Goal: Information Seeking & Learning: Find contact information

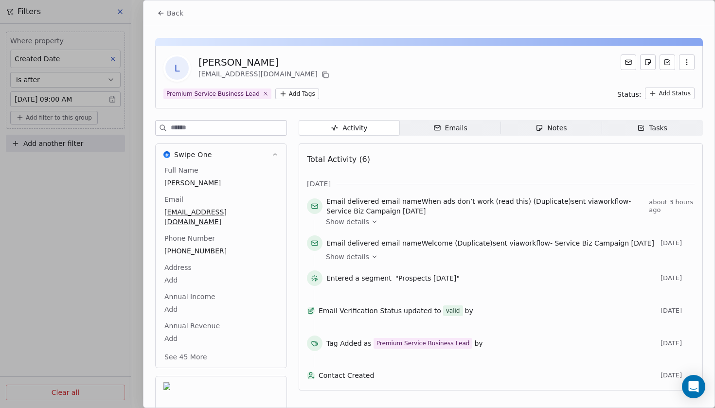
click at [166, 14] on button "Back" at bounding box center [170, 13] width 38 height 18
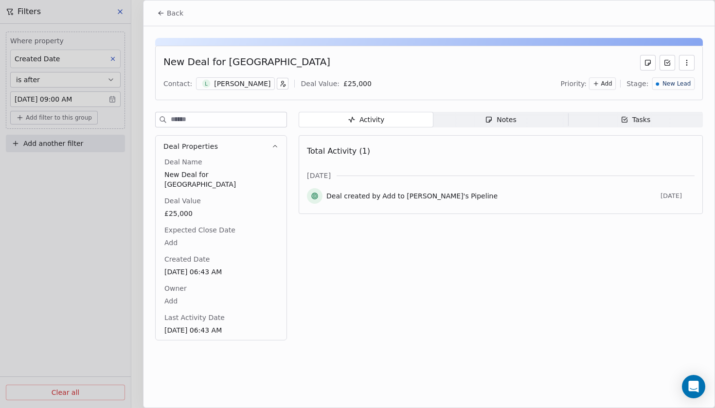
click at [166, 18] on button "Back" at bounding box center [170, 13] width 38 height 18
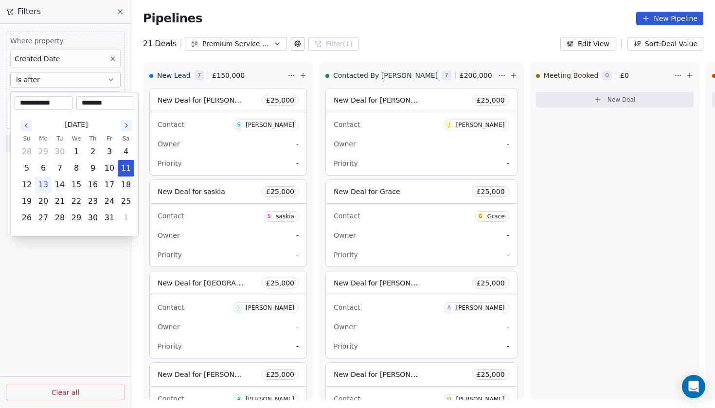
click at [51, 100] on body "Codebreak Contacts People Marketing Workflows Campaigns Metrics & Events Sales …" at bounding box center [357, 204] width 715 height 408
click at [31, 186] on button "12" at bounding box center [27, 185] width 16 height 16
type input "**********"
click at [93, 273] on html "Codebreak Contacts People Marketing Workflows Campaigns Metrics & Events Sales …" at bounding box center [357, 204] width 715 height 408
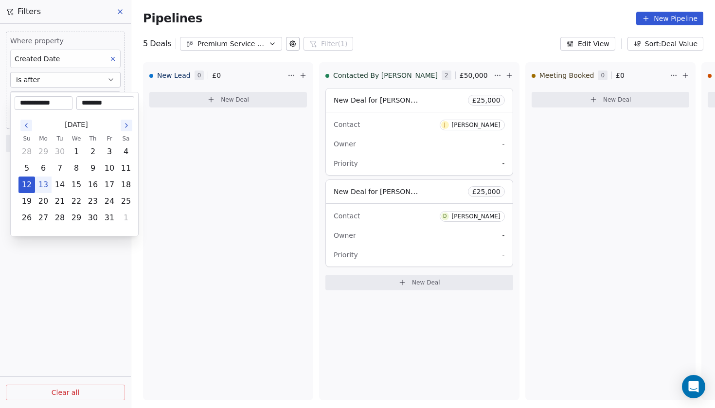
click at [42, 101] on body "**********" at bounding box center [357, 204] width 715 height 408
click at [124, 173] on button "11" at bounding box center [126, 169] width 16 height 16
type input "**********"
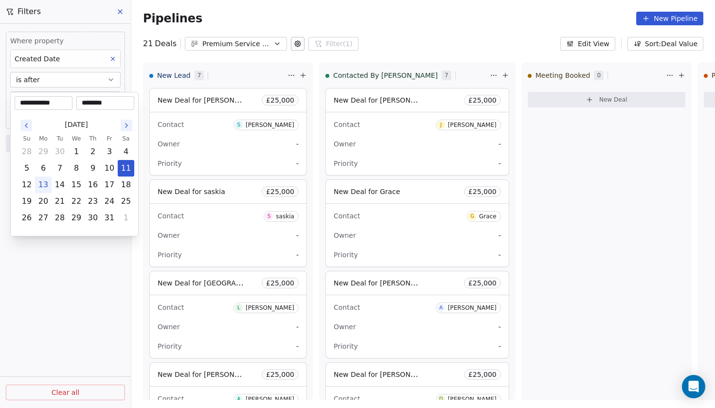
click at [98, 255] on html "Codebreak Contacts People Marketing Workflows Campaigns Metrics & Events Sales …" at bounding box center [357, 204] width 715 height 408
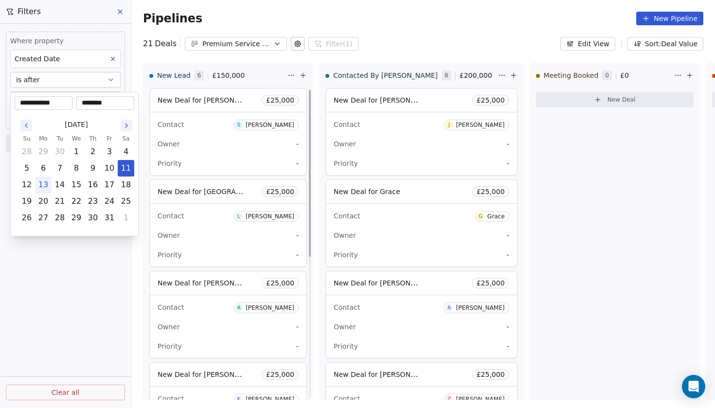
click at [73, 98] on body "Codebreak Contacts People Marketing Workflows Campaigns Metrics & Events Sales …" at bounding box center [357, 204] width 715 height 408
click at [111, 168] on button "10" at bounding box center [110, 169] width 16 height 16
type input "**********"
click at [109, 260] on html "Codebreak Contacts People Marketing Workflows Campaigns Metrics & Events Sales …" at bounding box center [357, 204] width 715 height 408
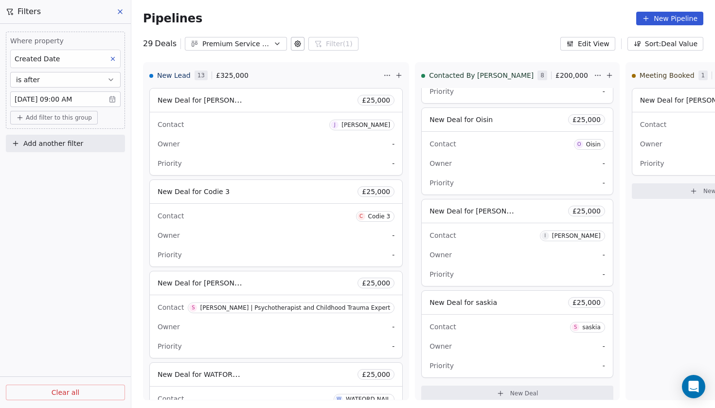
click at [60, 99] on body "Codebreak Contacts People Marketing Workflows Campaigns Metrics & Events Sales …" at bounding box center [357, 204] width 715 height 408
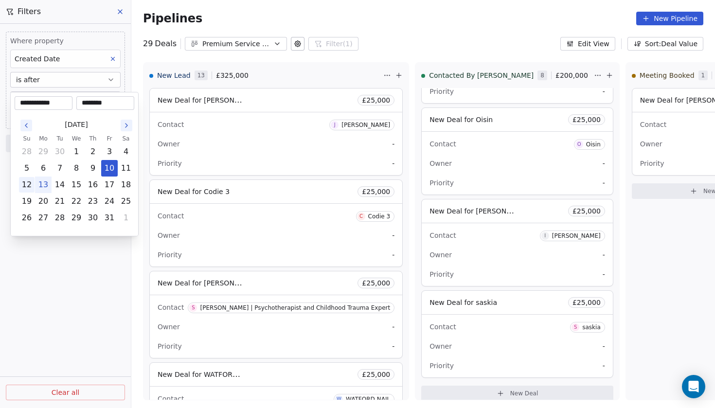
click at [27, 184] on button "12" at bounding box center [27, 185] width 16 height 16
type input "**********"
click at [63, 261] on html "Codebreak Contacts People Marketing Workflows Campaigns Metrics & Events Sales …" at bounding box center [357, 204] width 715 height 408
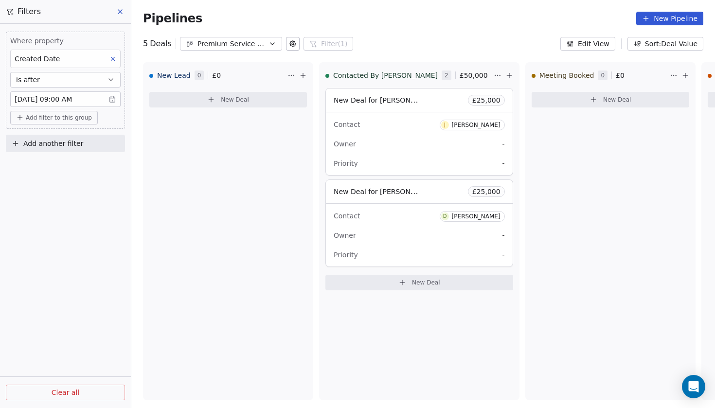
click at [92, 99] on body "Codebreak Contacts People Marketing Workflows Campaigns Metrics & Events Sales …" at bounding box center [357, 204] width 715 height 408
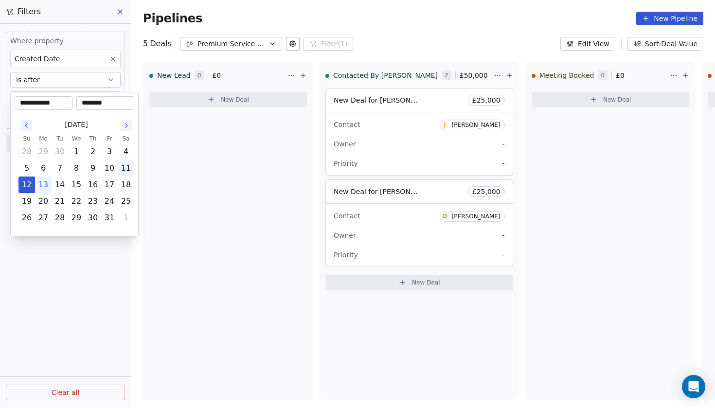
click at [127, 170] on button "11" at bounding box center [126, 169] width 16 height 16
type input "**********"
click at [199, 247] on html "**********" at bounding box center [357, 204] width 715 height 408
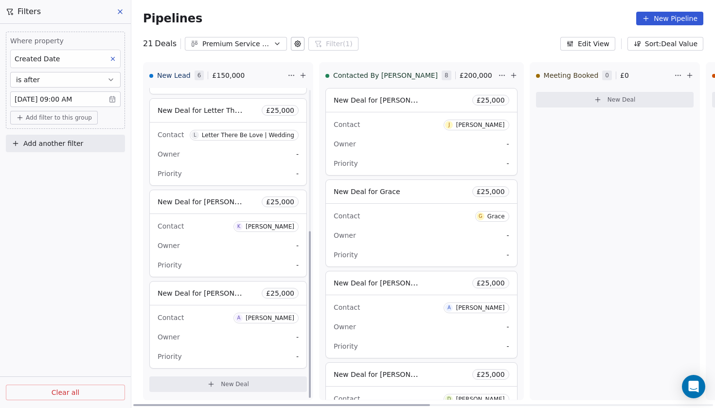
scroll to position [264, 0]
click at [206, 300] on div "New Deal for [PERSON_NAME] £ 25,000" at bounding box center [228, 293] width 157 height 23
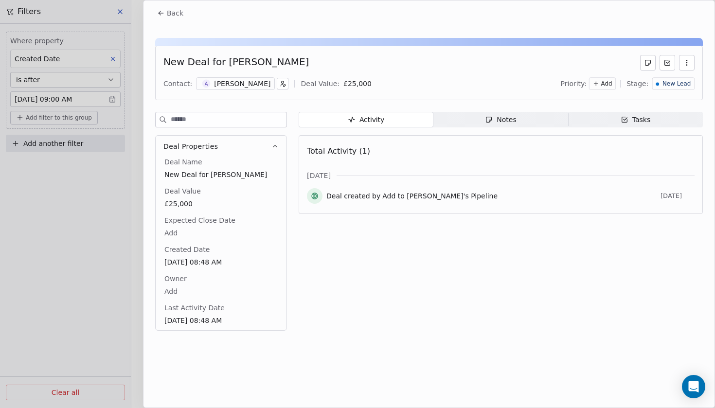
click at [224, 88] on div "[PERSON_NAME]" at bounding box center [242, 84] width 56 height 10
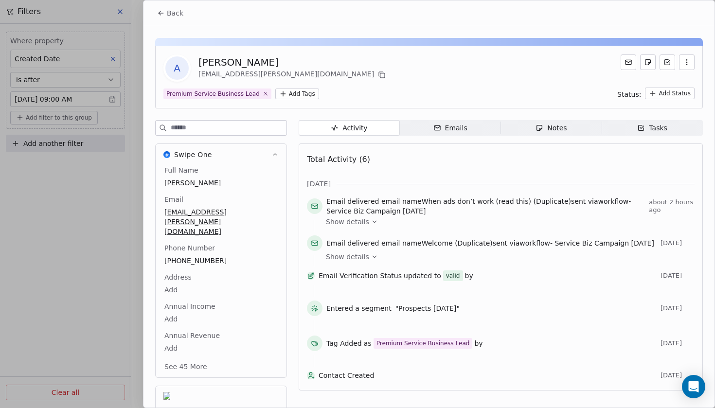
click at [166, 14] on button "Back" at bounding box center [170, 13] width 38 height 18
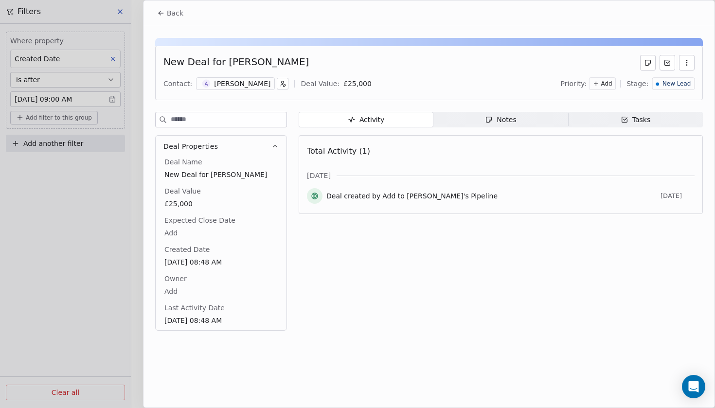
click at [166, 15] on button "Back" at bounding box center [170, 13] width 38 height 18
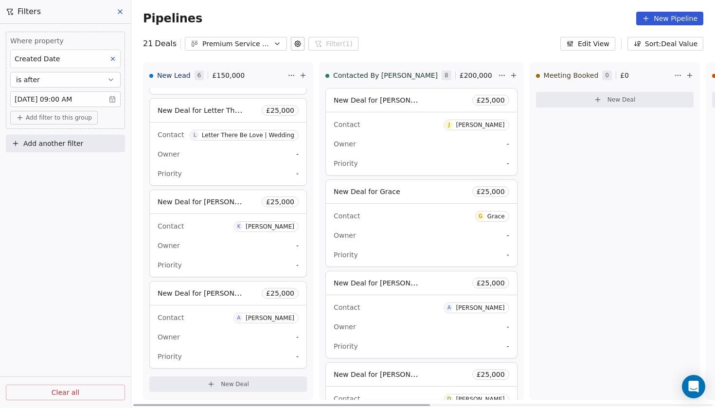
click at [209, 216] on div "Contact [PERSON_NAME] Owner - Priority -" at bounding box center [228, 245] width 157 height 63
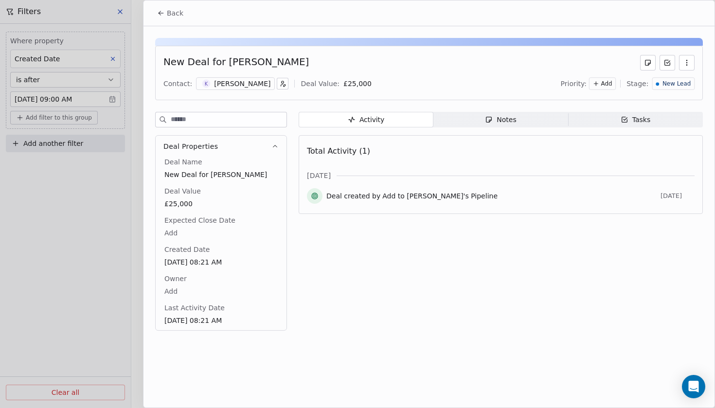
click at [218, 87] on div "[PERSON_NAME]" at bounding box center [242, 84] width 56 height 10
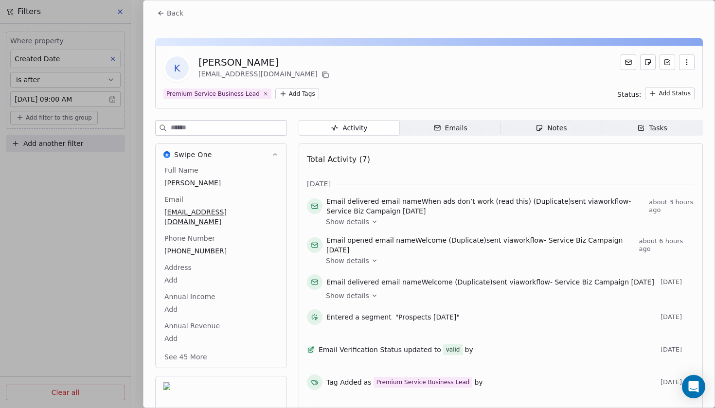
click at [167, 13] on span "Back" at bounding box center [175, 13] width 17 height 10
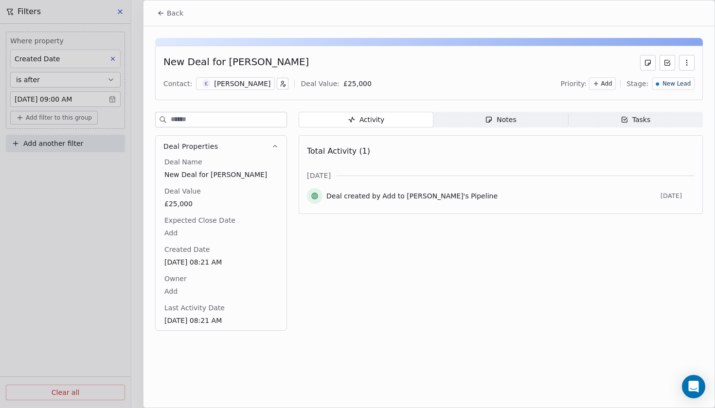
click at [173, 17] on span "Back" at bounding box center [175, 13] width 17 height 10
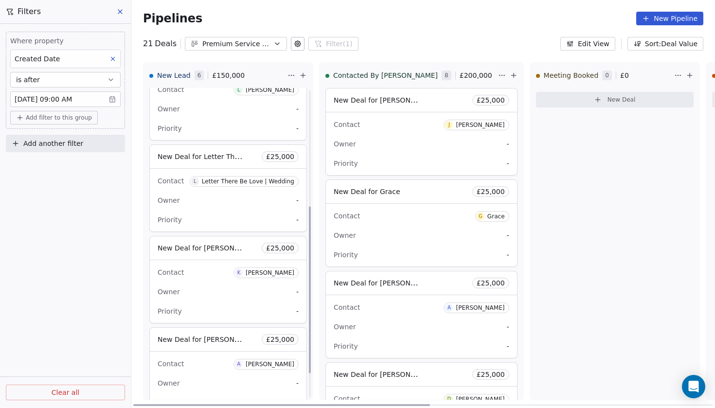
scroll to position [195, 0]
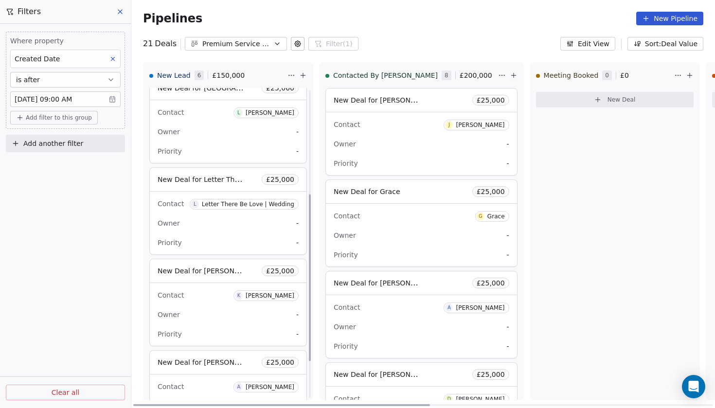
click at [196, 186] on div "New Deal for Letter There Be Love | Wedding £ 25,000" at bounding box center [228, 179] width 157 height 23
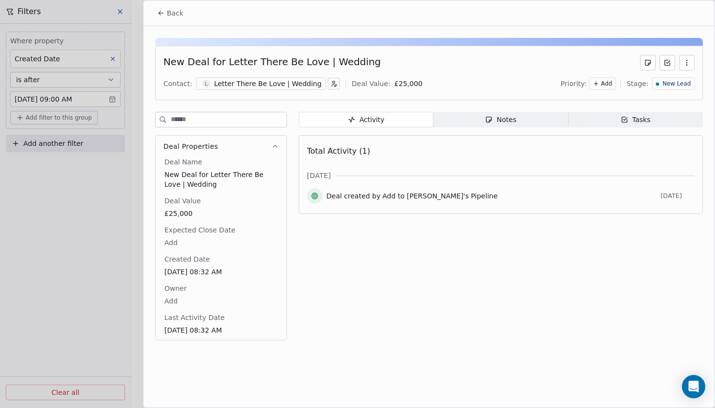
click at [238, 84] on div "Letter There Be Love | Wedding" at bounding box center [268, 84] width 108 height 10
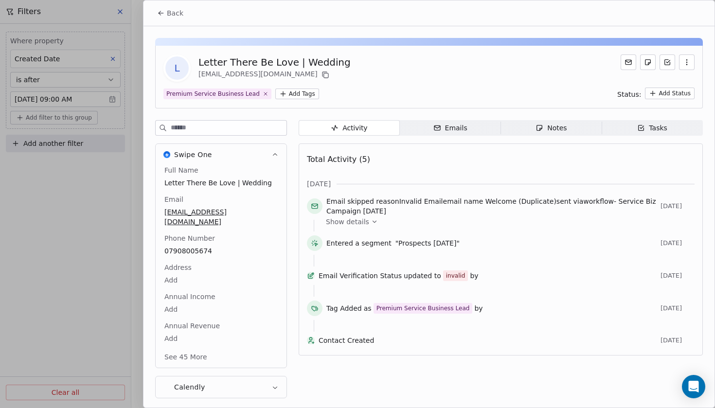
click at [174, 17] on span "Back" at bounding box center [175, 13] width 17 height 10
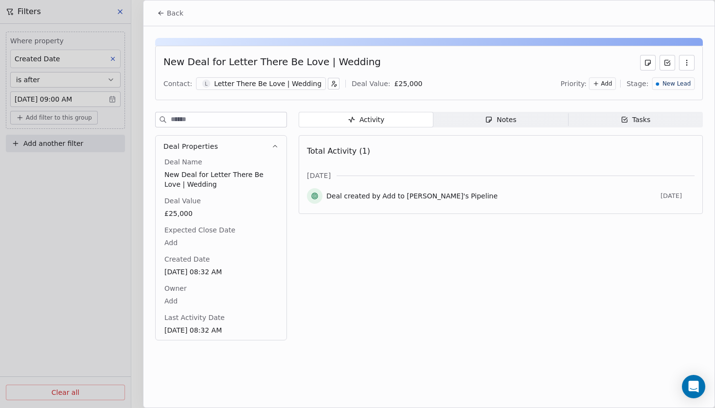
click at [175, 16] on span "Back" at bounding box center [175, 13] width 17 height 10
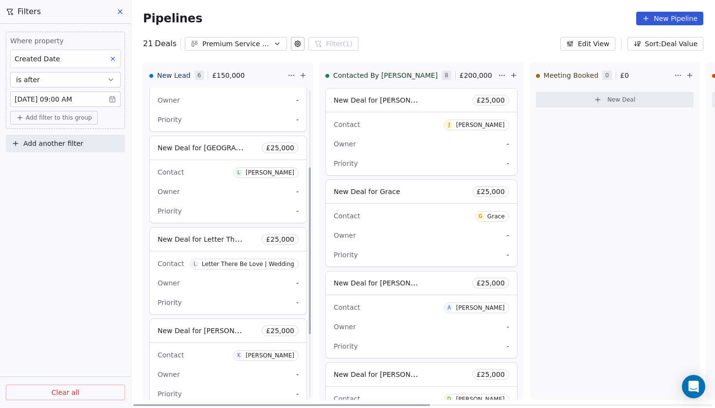
scroll to position [125, 0]
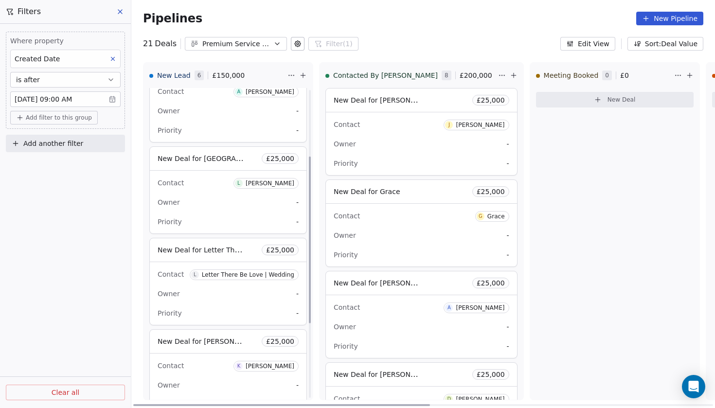
click at [186, 162] on span "New Deal for [GEOGRAPHIC_DATA]" at bounding box center [217, 158] width 118 height 9
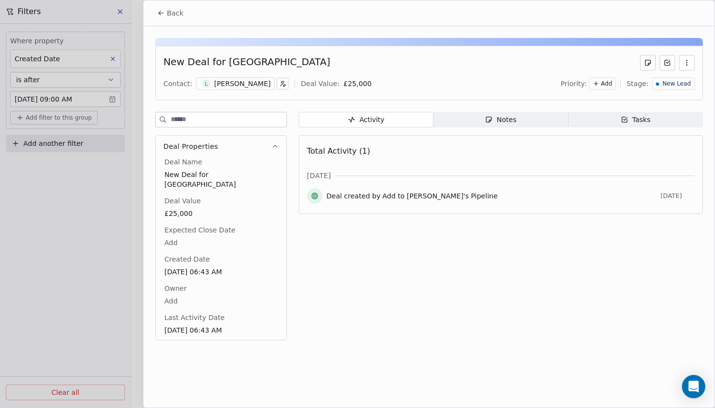
click at [226, 89] on div "[PERSON_NAME]" at bounding box center [235, 83] width 79 height 13
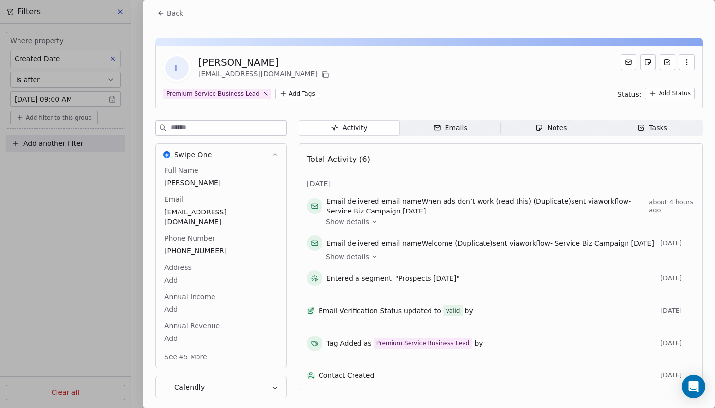
click at [163, 13] on icon at bounding box center [161, 13] width 4 height 0
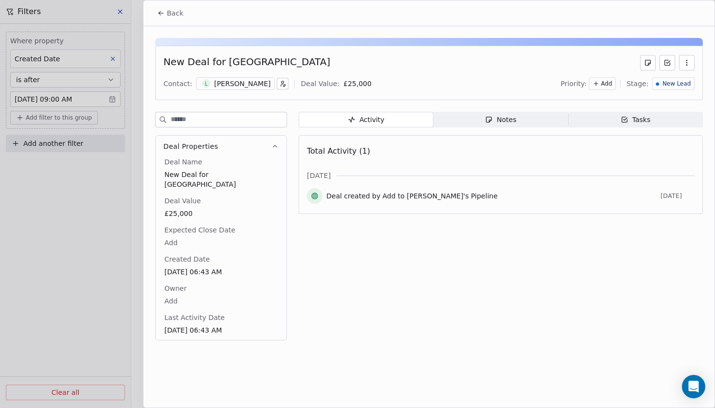
click at [171, 16] on span "Back" at bounding box center [175, 13] width 17 height 10
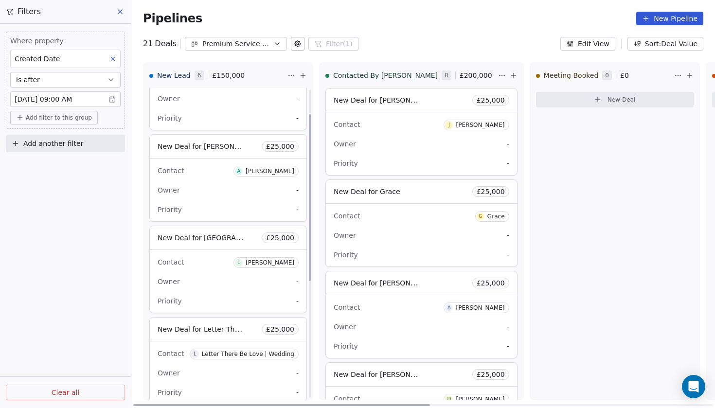
scroll to position [32, 0]
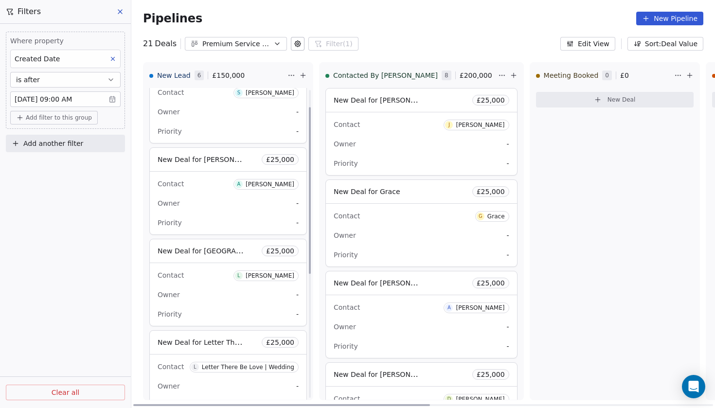
click at [204, 164] on span "New Deal for [PERSON_NAME]" at bounding box center [202, 160] width 88 height 12
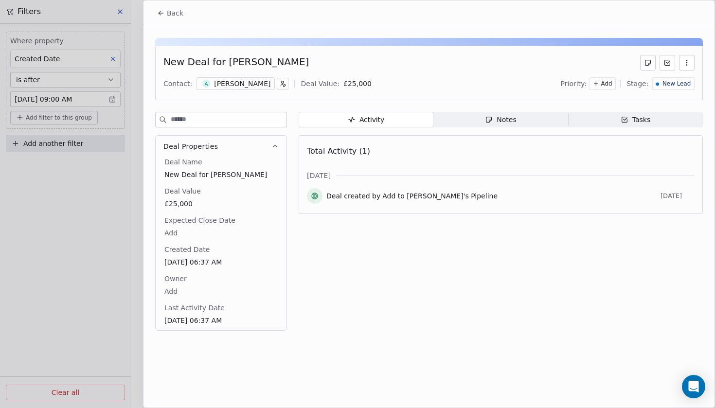
click at [221, 83] on div "[PERSON_NAME]" at bounding box center [242, 84] width 56 height 10
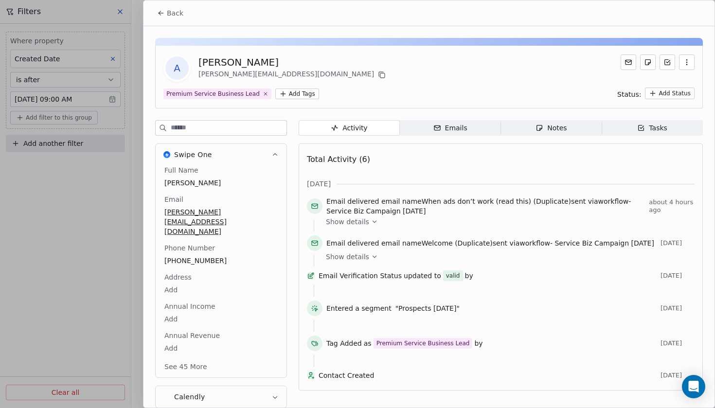
click at [170, 17] on span "Back" at bounding box center [175, 13] width 17 height 10
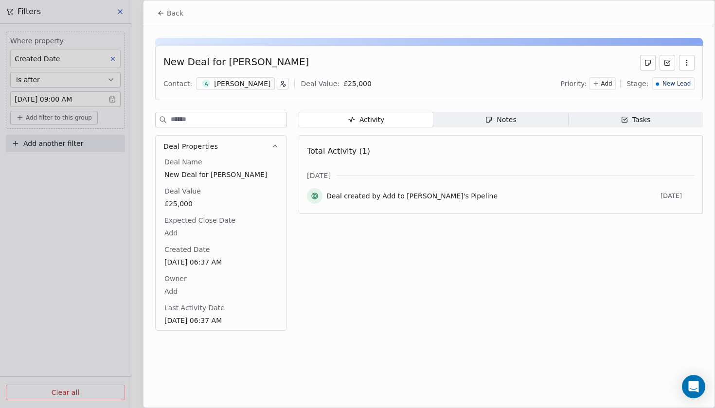
click at [173, 16] on span "Back" at bounding box center [175, 13] width 17 height 10
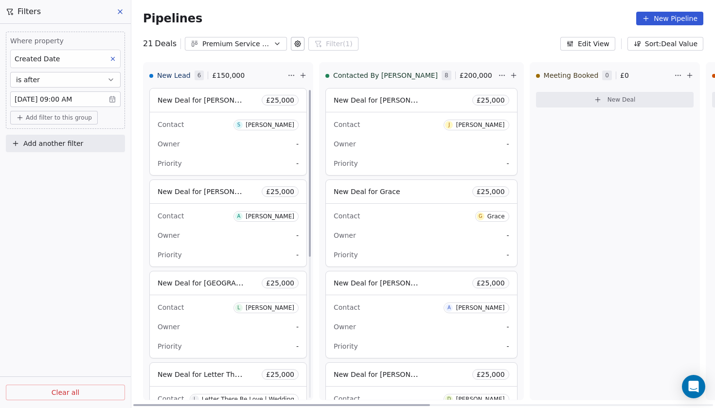
click at [209, 104] on span "New Deal for [PERSON_NAME]" at bounding box center [209, 99] width 103 height 9
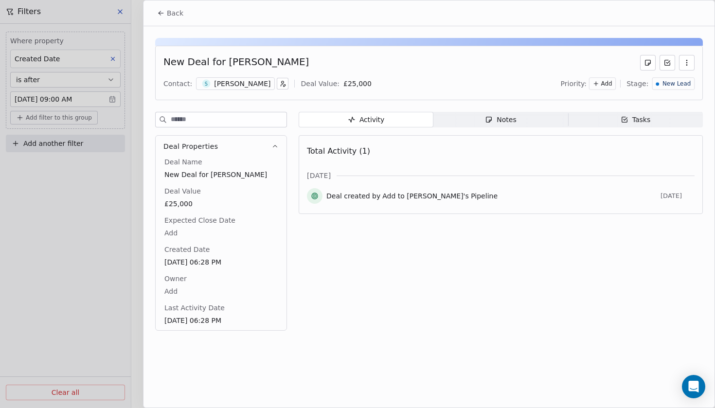
click at [216, 84] on div "[PERSON_NAME]" at bounding box center [242, 84] width 56 height 10
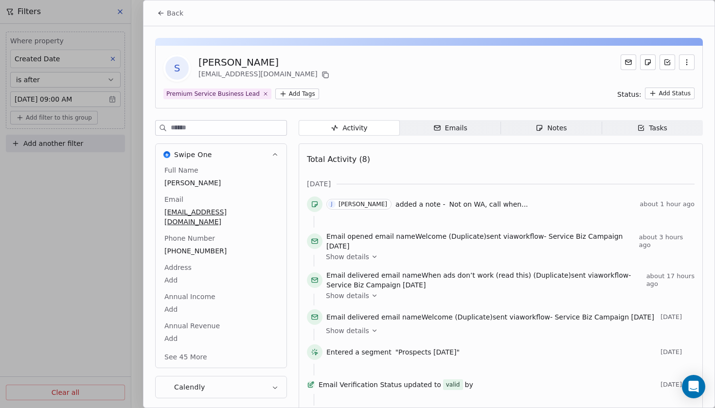
click at [163, 17] on button "Back" at bounding box center [170, 13] width 38 height 18
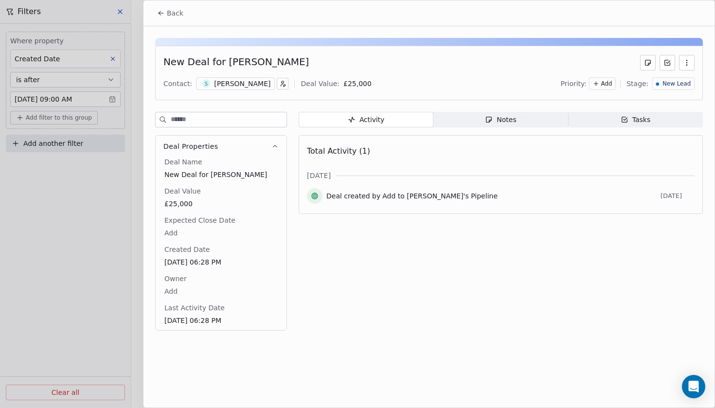
click at [176, 19] on button "Back" at bounding box center [170, 13] width 38 height 18
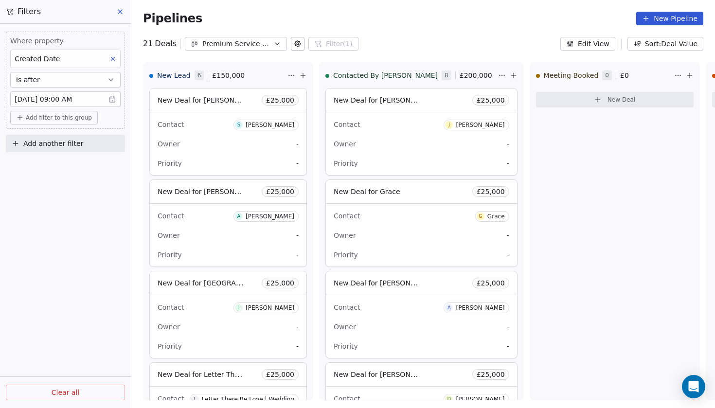
click at [78, 100] on body "Codebreak Contacts People Marketing Workflows Campaigns Metrics & Events Sales …" at bounding box center [357, 204] width 715 height 408
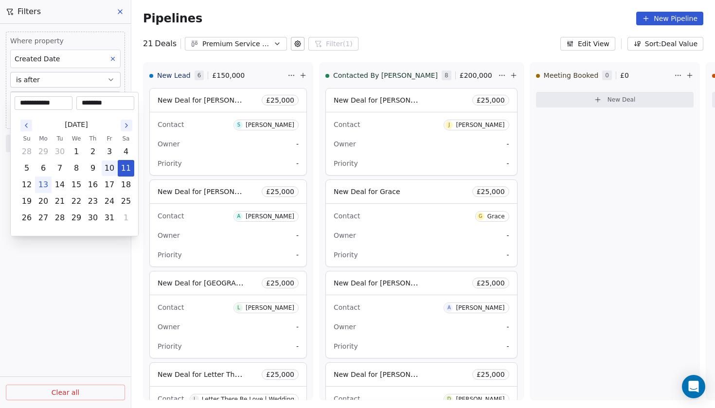
click at [112, 174] on button "10" at bounding box center [110, 169] width 16 height 16
type input "**********"
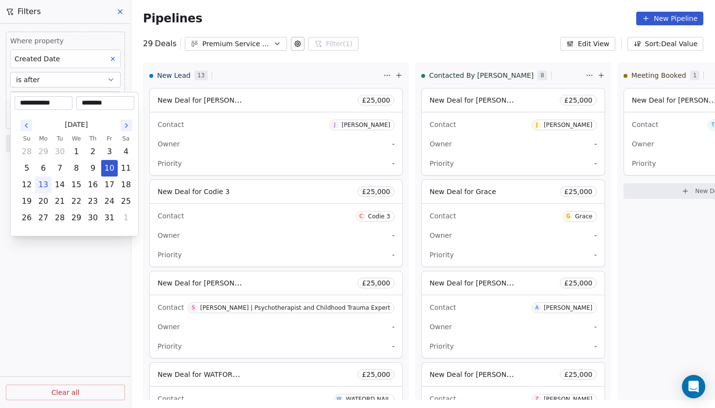
click at [60, 255] on html "Codebreak Contacts People Marketing Workflows Campaigns Metrics & Events Sales …" at bounding box center [357, 204] width 715 height 408
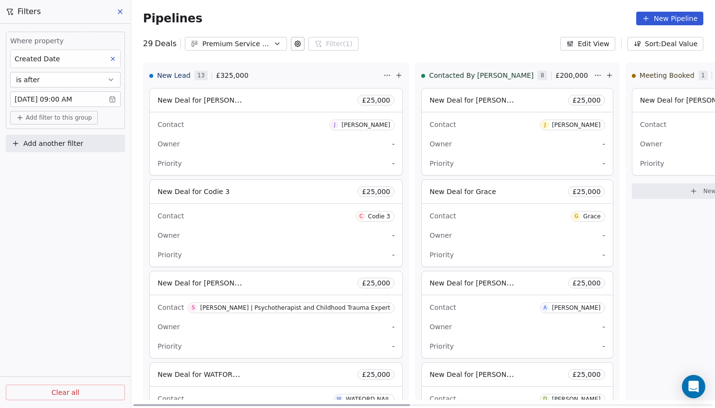
click at [201, 103] on span "New Deal for [PERSON_NAME]" at bounding box center [209, 99] width 103 height 9
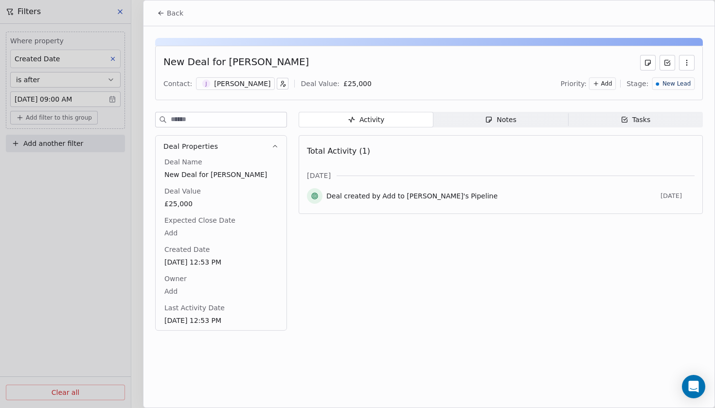
click at [171, 11] on span "Back" at bounding box center [175, 13] width 17 height 10
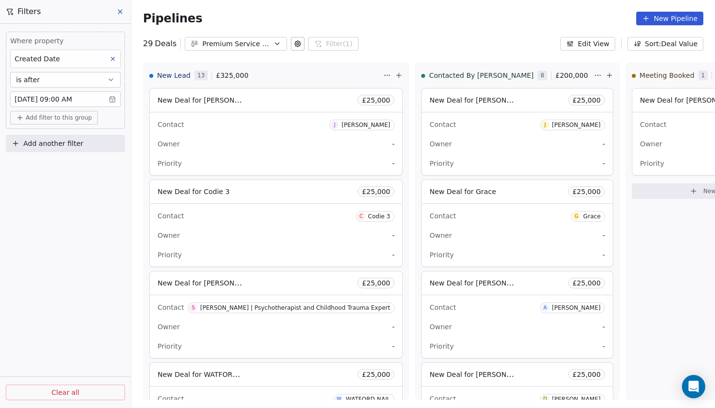
click at [67, 104] on body "Codebreak Contacts People Marketing Workflows Campaigns Metrics & Events Sales …" at bounding box center [357, 204] width 715 height 408
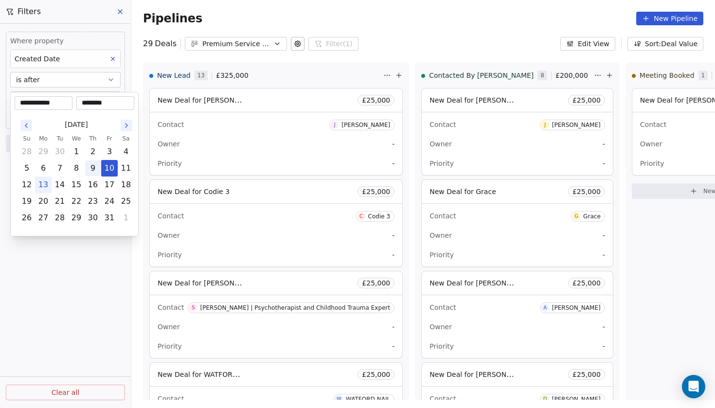
click at [90, 166] on button "9" at bounding box center [93, 169] width 16 height 16
type input "**********"
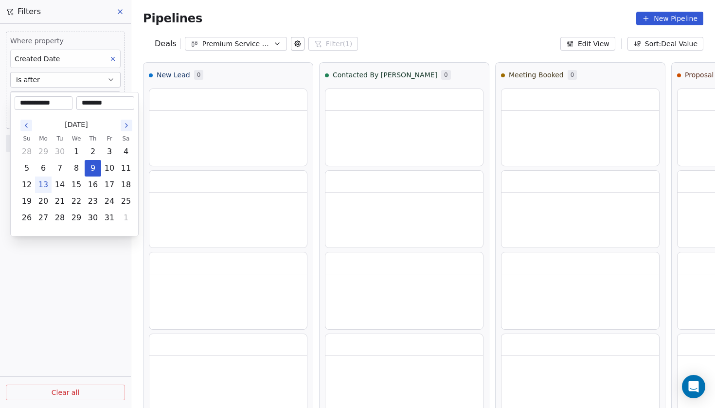
click at [90, 259] on html "**********" at bounding box center [357, 204] width 715 height 408
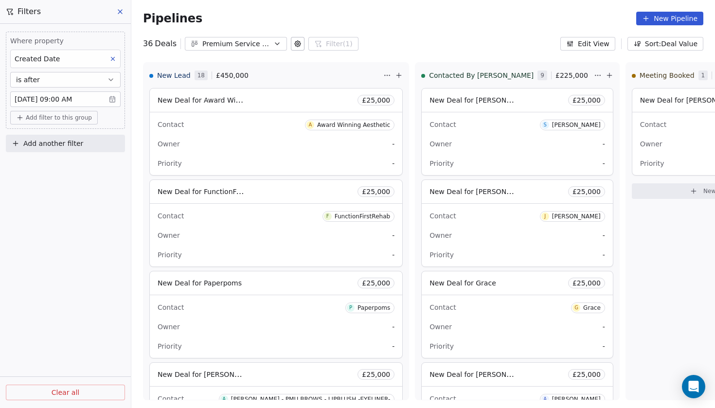
click at [69, 102] on body "Codebreak Contacts People Marketing Workflows Campaigns Metrics & Events Sales …" at bounding box center [357, 204] width 715 height 408
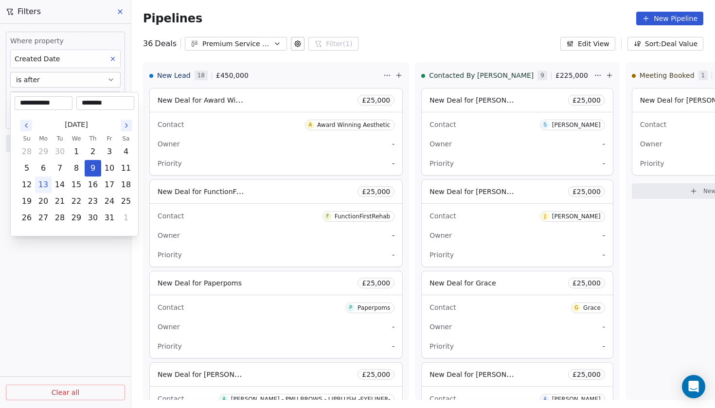
click at [90, 287] on html "Codebreak Contacts People Marketing Workflows Campaigns Metrics & Events Sales …" at bounding box center [357, 204] width 715 height 408
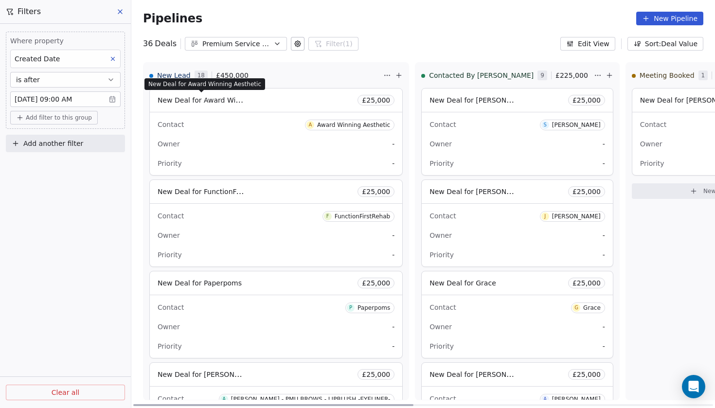
click at [216, 104] on span "New Deal for Award Winning Aesthetic" at bounding box center [223, 99] width 131 height 9
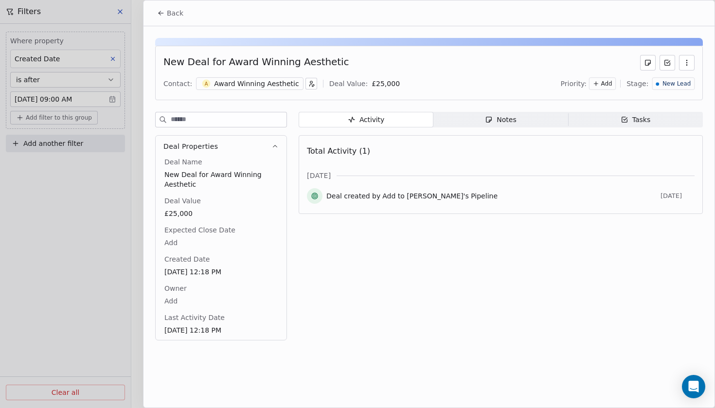
click at [248, 85] on div "Award Winning Aesthetic" at bounding box center [256, 84] width 85 height 10
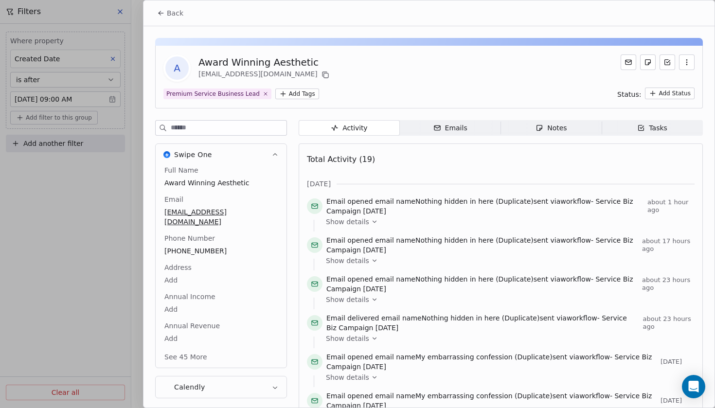
click at [167, 16] on span "Back" at bounding box center [175, 13] width 17 height 10
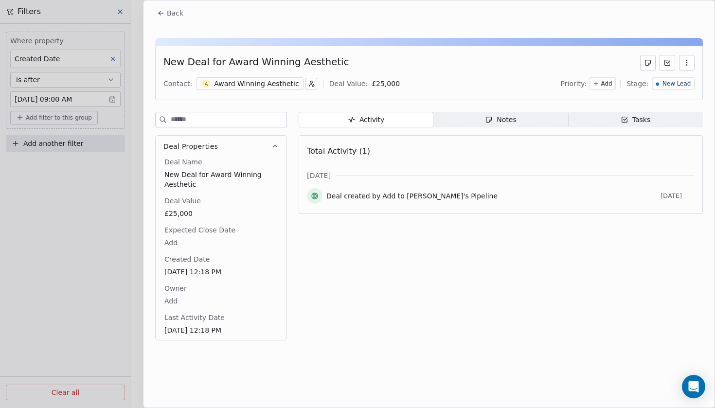
click at [175, 17] on span "Back" at bounding box center [175, 13] width 17 height 10
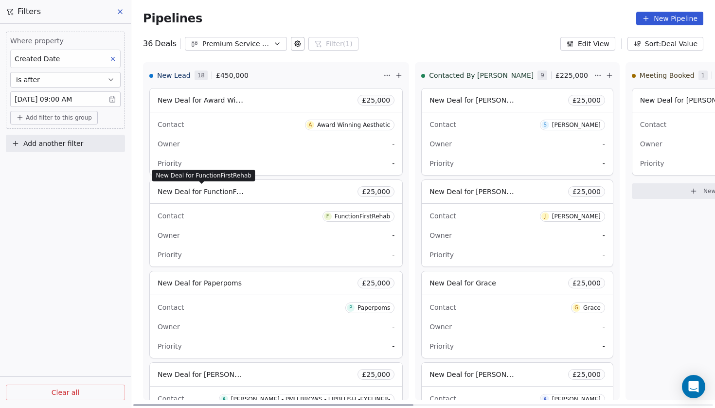
click at [223, 196] on span "New Deal for FunctionFirstRehab" at bounding box center [213, 191] width 111 height 9
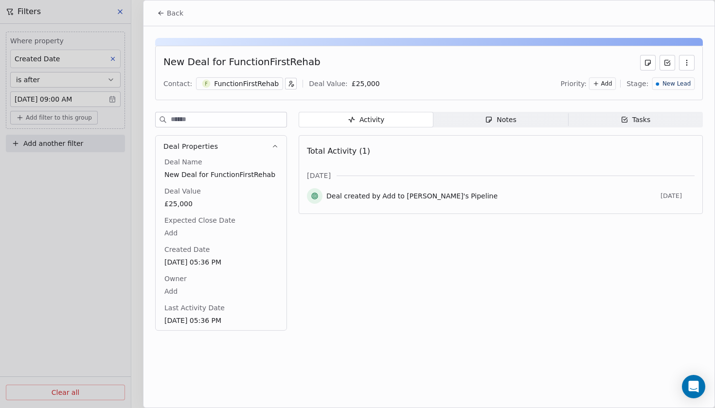
click at [252, 83] on div "FunctionFirstRehab" at bounding box center [246, 84] width 65 height 10
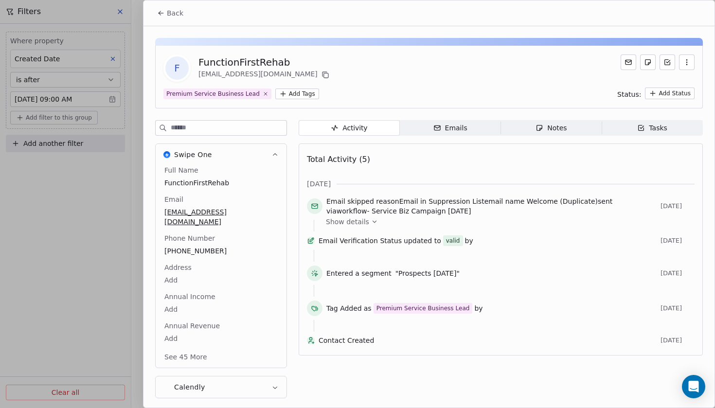
click at [177, 18] on button "Back" at bounding box center [170, 13] width 38 height 18
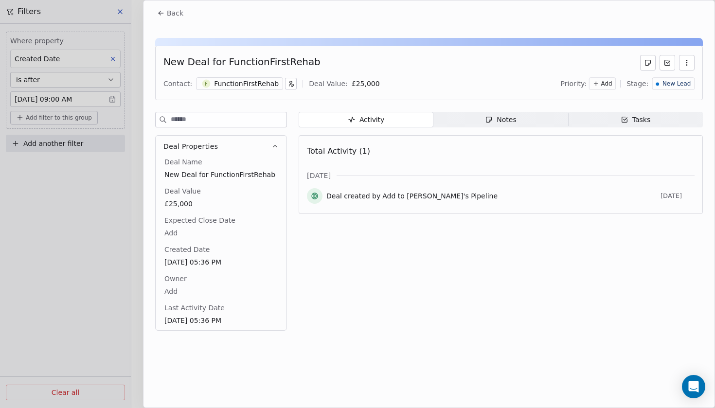
click at [176, 15] on span "Back" at bounding box center [175, 13] width 17 height 10
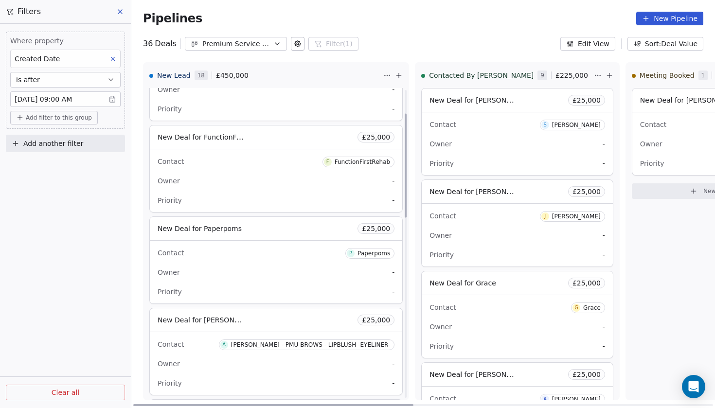
scroll to position [73, 0]
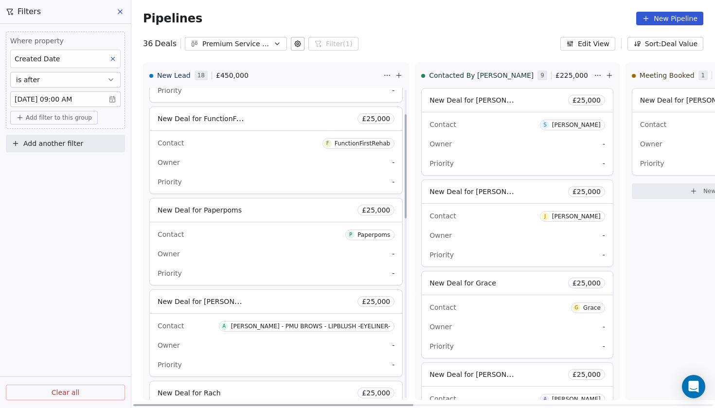
click at [211, 206] on span "New Deal for Paperpoms" at bounding box center [200, 210] width 84 height 12
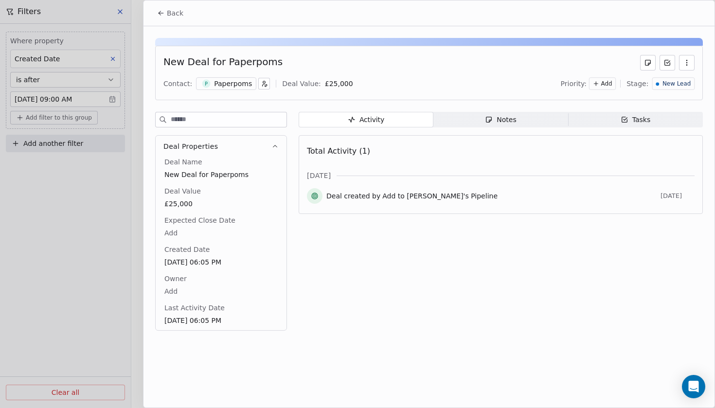
click at [240, 92] on div "New Deal for Paperpoms Contact: P Paperpoms Deal Value: £ 25,000 Priority: Add …" at bounding box center [429, 73] width 548 height 55
click at [237, 87] on div "Paperpoms" at bounding box center [233, 84] width 38 height 10
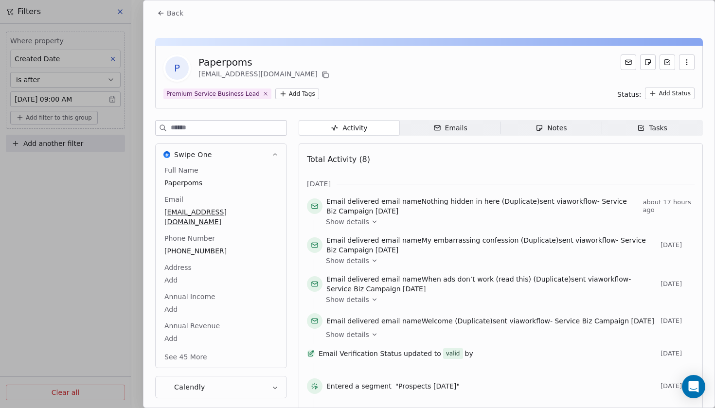
click at [167, 17] on span "Back" at bounding box center [175, 13] width 17 height 10
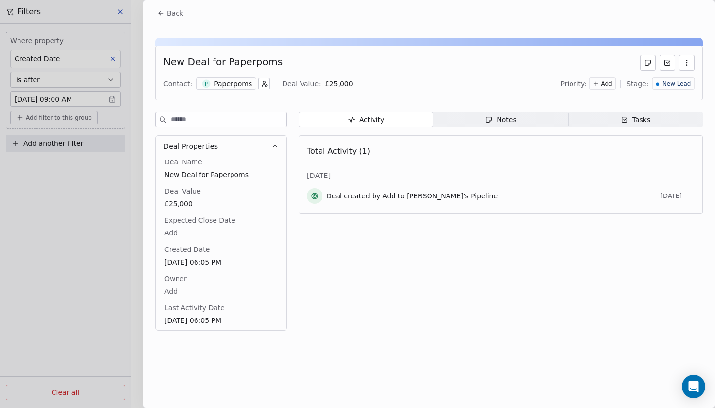
click at [172, 17] on span "Back" at bounding box center [175, 13] width 17 height 10
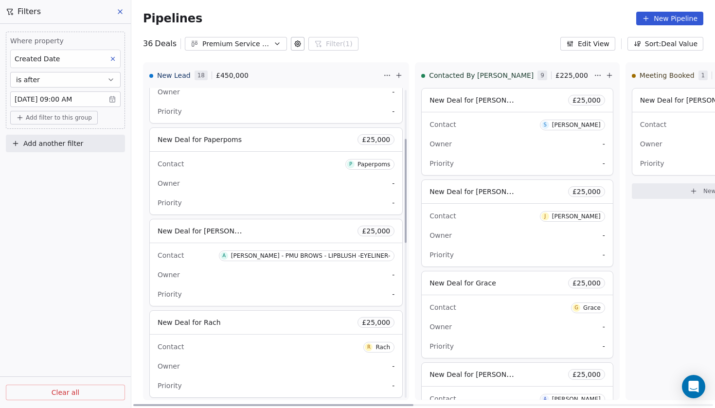
scroll to position [164, 0]
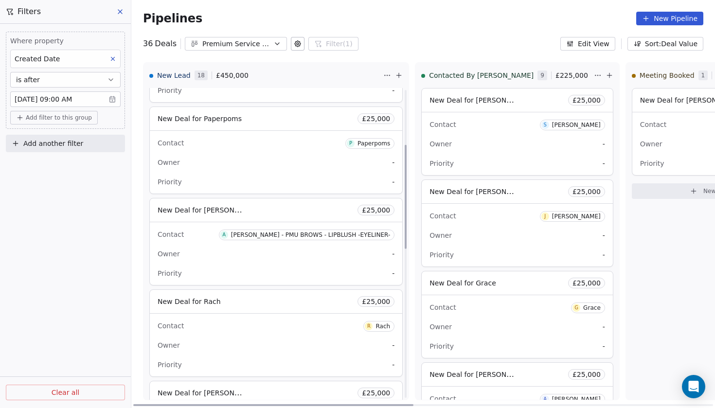
click at [219, 210] on span "New Deal for [PERSON_NAME] - PMU BROWS - LIPBLUSH -EYELINER-" at bounding box center [273, 209] width 231 height 9
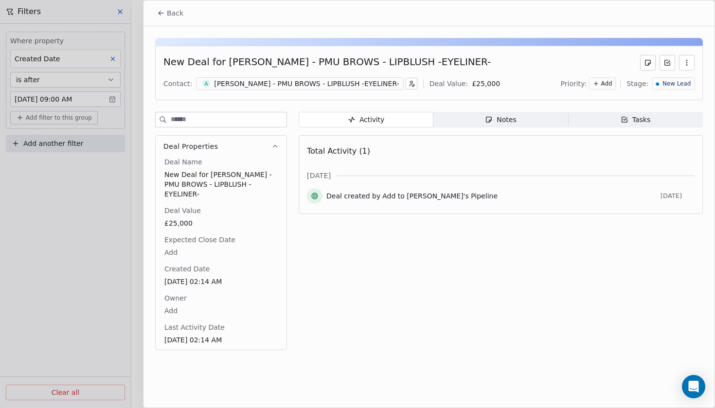
click at [292, 85] on div "[PERSON_NAME] - PMU BROWS - LIPBLUSH -EYELINER-" at bounding box center [306, 84] width 185 height 10
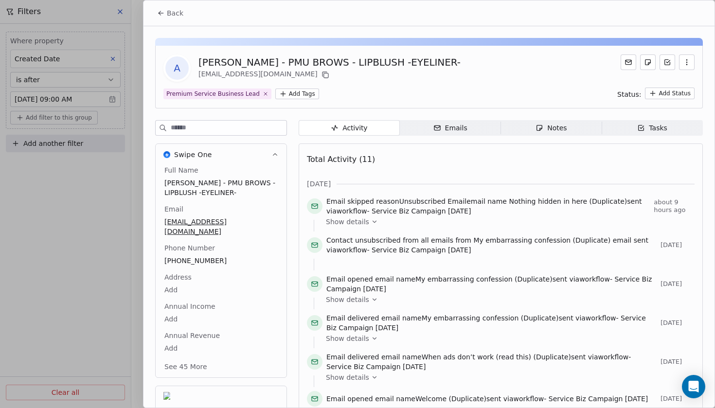
click at [665, 93] on html "Codebreak Contacts People Marketing Workflows Campaigns Metrics & Events Sales …" at bounding box center [357, 204] width 715 height 408
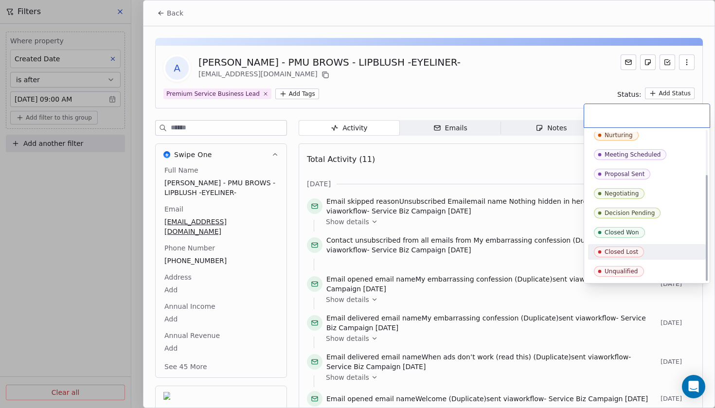
scroll to position [63, 0]
click at [478, 87] on html "Codebreak Contacts People Marketing Workflows Campaigns Metrics & Events Sales …" at bounding box center [357, 204] width 715 height 408
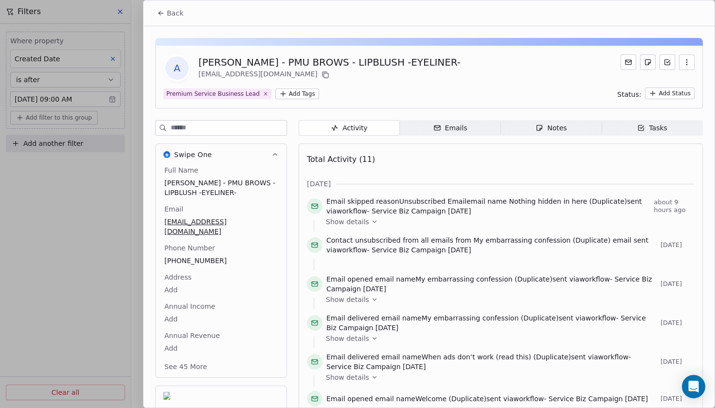
click at [179, 17] on span "Back" at bounding box center [175, 13] width 17 height 10
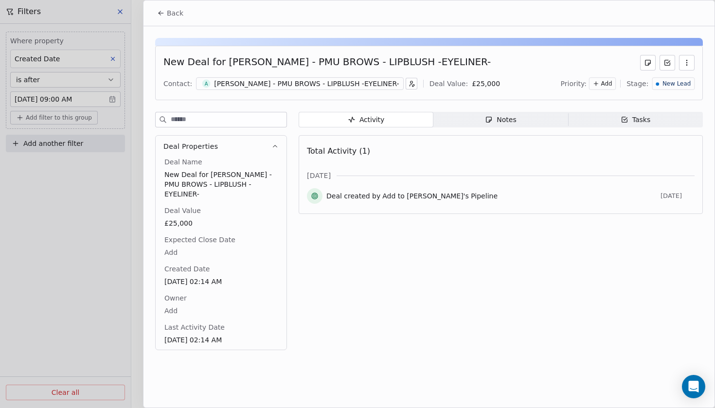
click at [683, 87] on span "New Lead" at bounding box center [677, 84] width 28 height 8
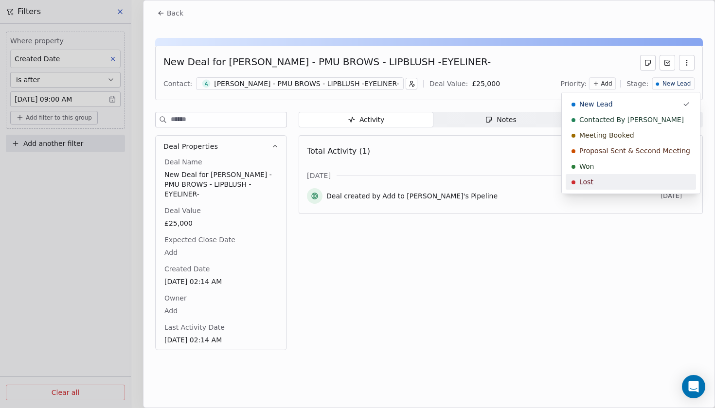
click at [627, 181] on div "Lost" at bounding box center [631, 182] width 119 height 10
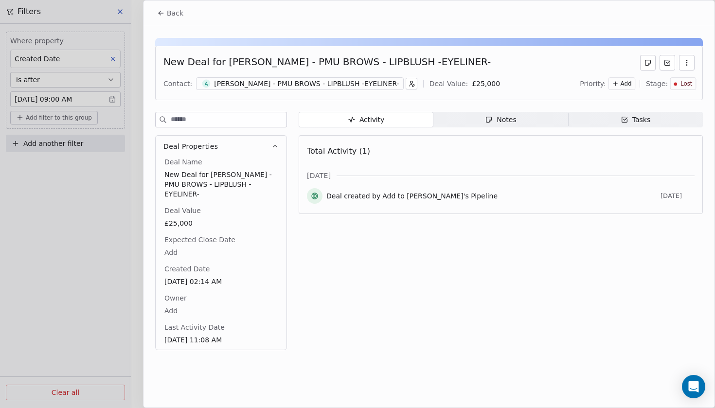
click at [519, 119] on span "Notes Notes" at bounding box center [501, 120] width 135 height 16
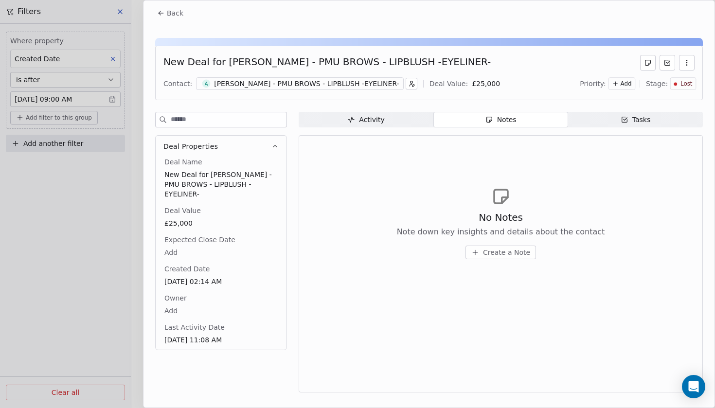
click at [516, 249] on span "Create a Note" at bounding box center [506, 253] width 47 height 10
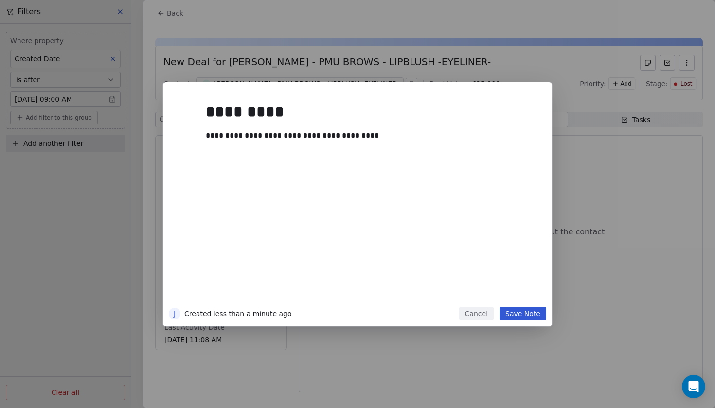
click at [529, 311] on button "Save Note" at bounding box center [523, 314] width 47 height 14
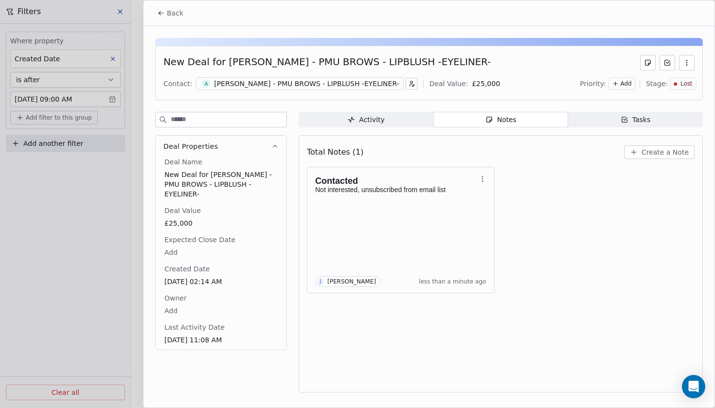
click at [188, 17] on button "Back" at bounding box center [170, 13] width 38 height 18
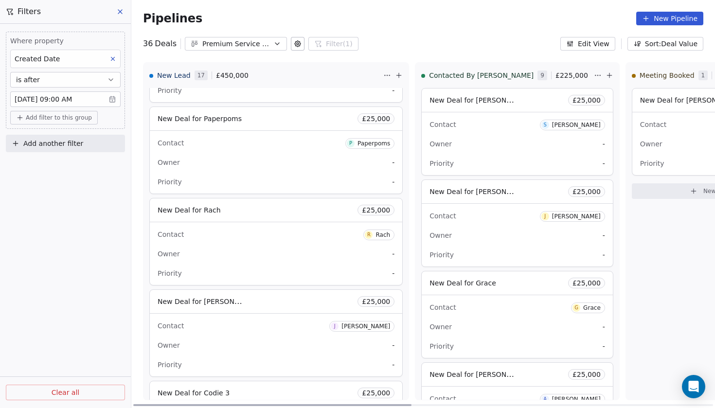
click at [263, 139] on div "Contact P Paperpoms" at bounding box center [276, 143] width 237 height 16
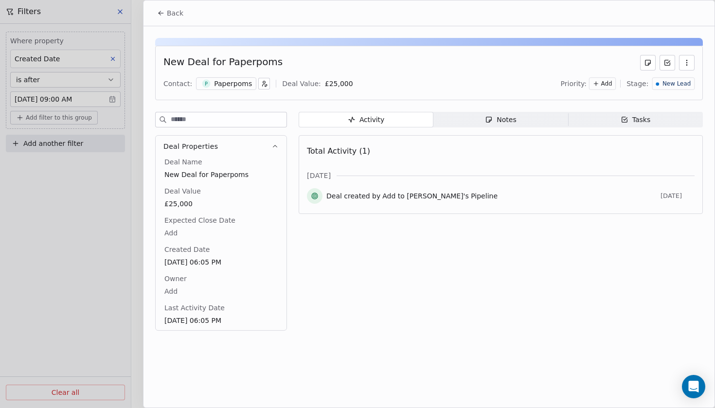
click at [227, 83] on div "Paperpoms" at bounding box center [233, 84] width 38 height 10
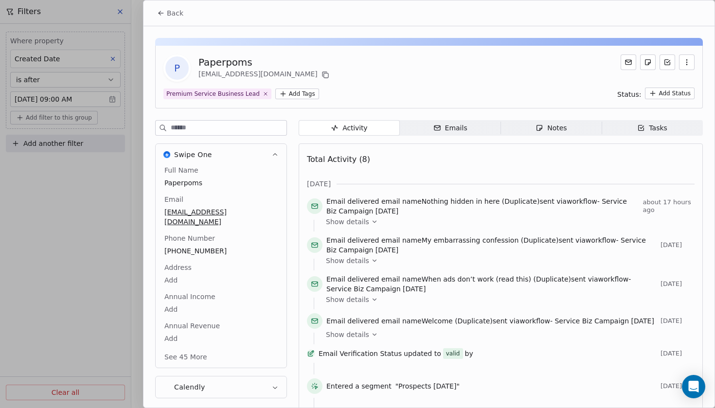
click at [179, 16] on span "Back" at bounding box center [175, 13] width 17 height 10
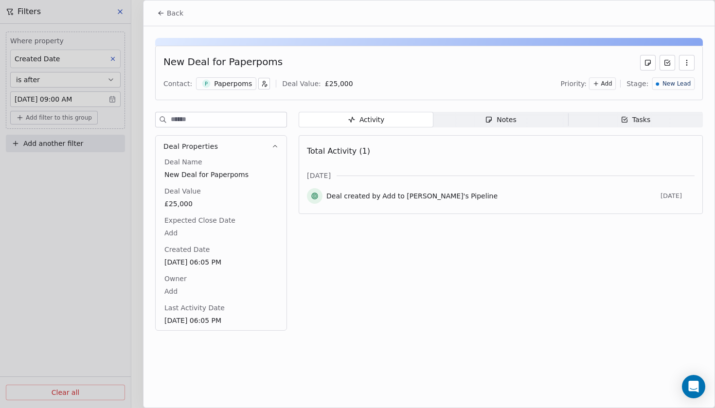
click at [179, 16] on span "Back" at bounding box center [175, 13] width 17 height 10
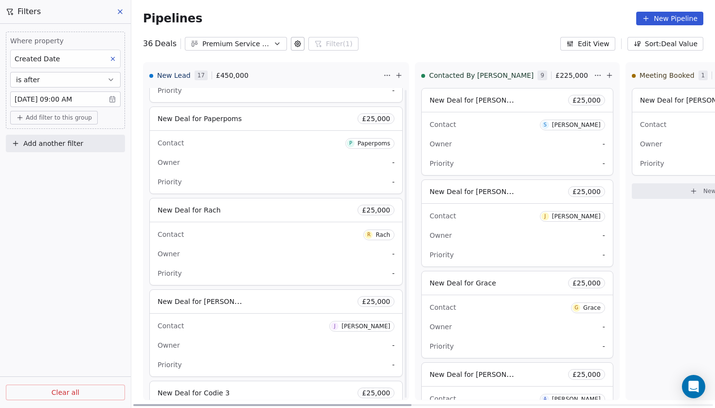
scroll to position [227, 0]
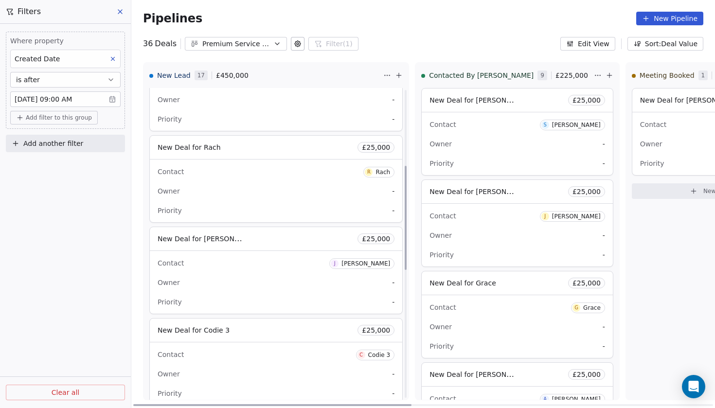
click at [209, 153] on div "New Deal for Rach £ 25,000" at bounding box center [276, 147] width 253 height 23
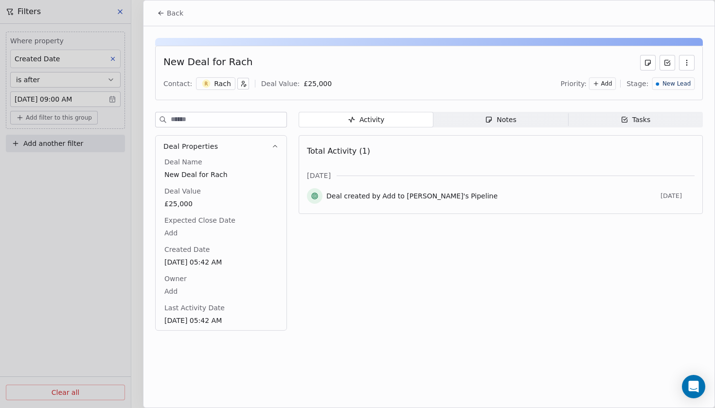
click at [224, 89] on div "R Rach" at bounding box center [215, 83] width 39 height 13
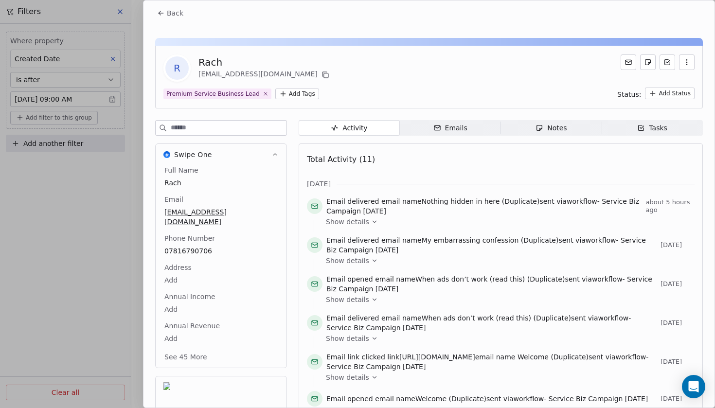
click at [169, 15] on span "Back" at bounding box center [175, 13] width 17 height 10
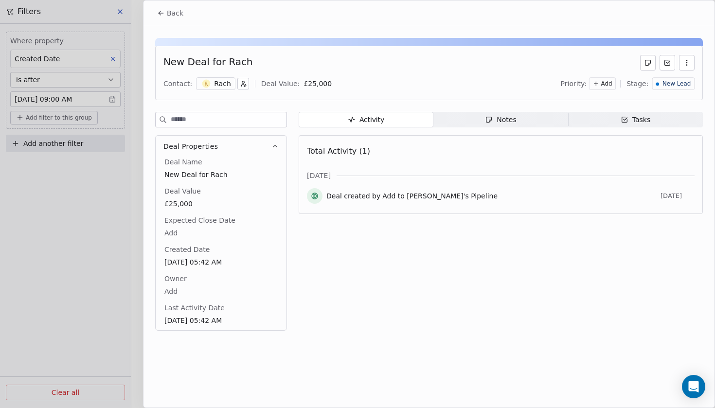
click at [168, 15] on span "Back" at bounding box center [175, 13] width 17 height 10
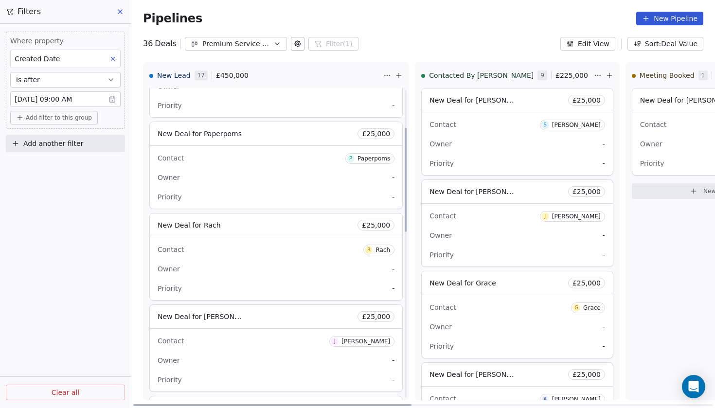
scroll to position [151, 0]
click at [210, 314] on span "New Deal for [PERSON_NAME]" at bounding box center [209, 314] width 103 height 9
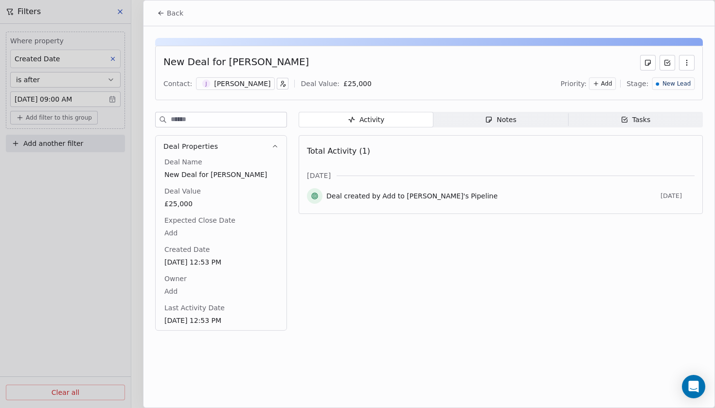
click at [231, 86] on div "[PERSON_NAME]" at bounding box center [242, 84] width 56 height 10
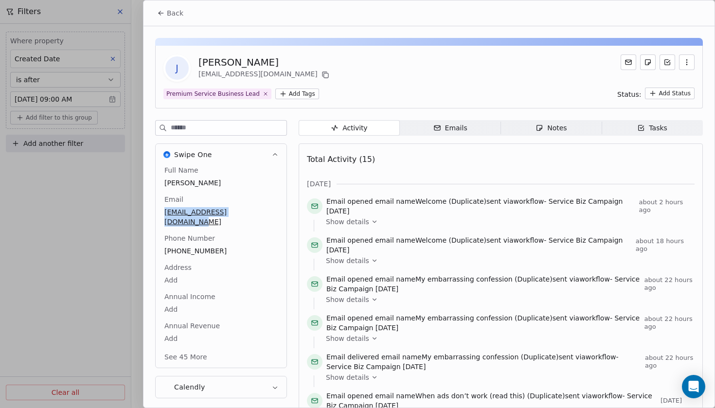
drag, startPoint x: 160, startPoint y: 210, endPoint x: 257, endPoint y: 215, distance: 97.5
click at [257, 215] on div "Full Name [PERSON_NAME] [PERSON_NAME][EMAIL_ADDRESS][DOMAIN_NAME] Phone Number …" at bounding box center [221, 266] width 131 height 202
copy span "[EMAIL_ADDRESS][DOMAIN_NAME]"
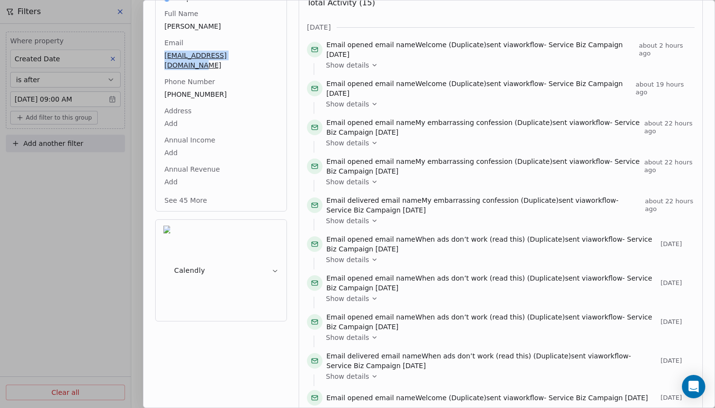
scroll to position [157, 0]
click at [357, 105] on span "Show details" at bounding box center [347, 104] width 43 height 10
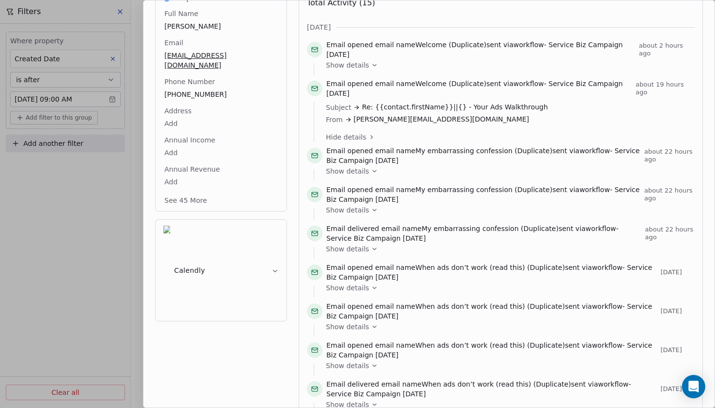
click at [361, 74] on div "Show details" at bounding box center [507, 69] width 362 height 12
click at [358, 69] on span "Show details" at bounding box center [347, 65] width 43 height 10
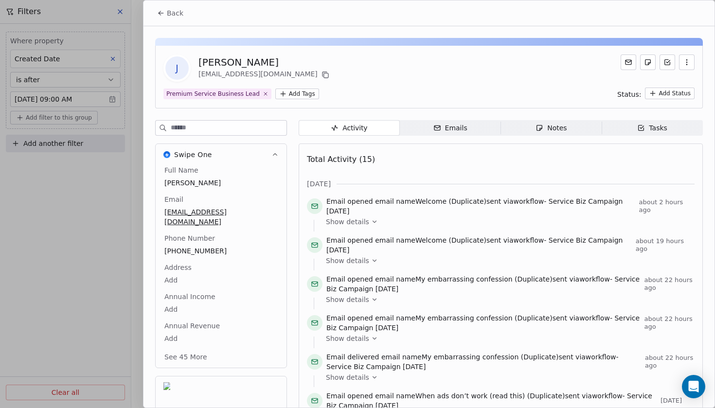
click at [171, 19] on button "Back" at bounding box center [170, 13] width 38 height 18
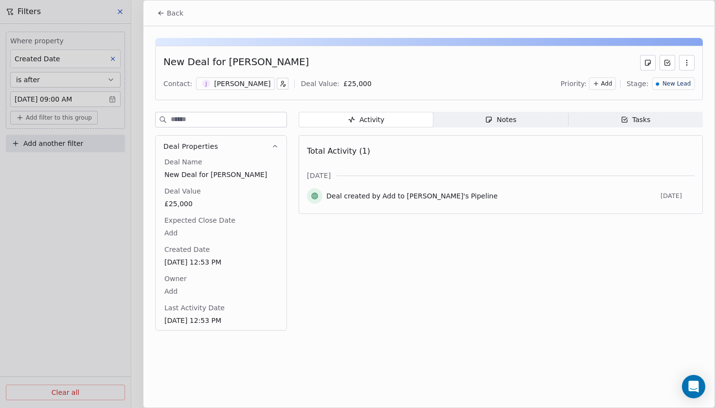
click at [675, 86] on span "New Lead" at bounding box center [677, 84] width 28 height 8
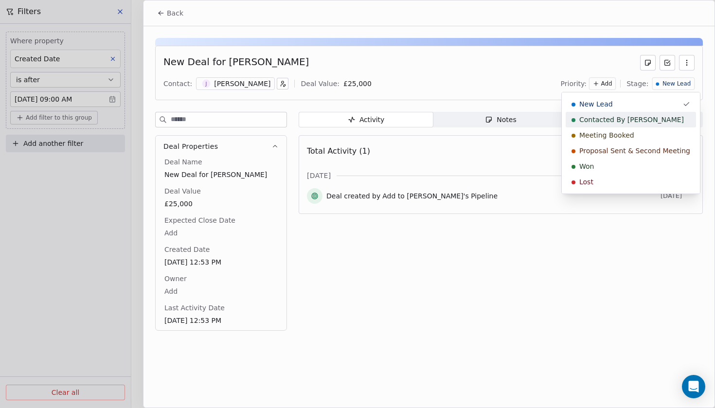
click at [602, 120] on span "Contacted By [PERSON_NAME]" at bounding box center [632, 120] width 105 height 10
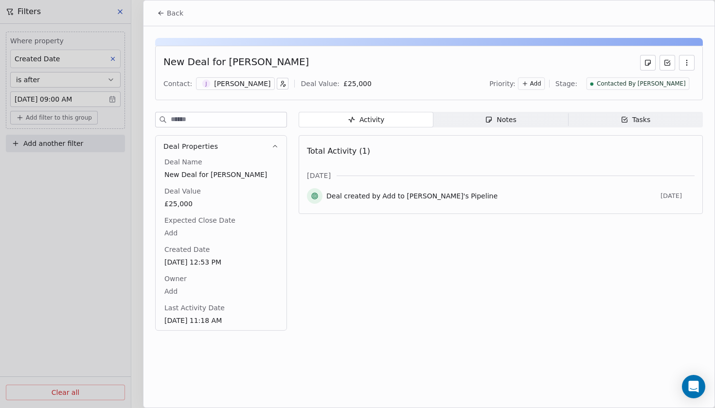
click at [496, 121] on div "Notes" at bounding box center [500, 120] width 31 height 10
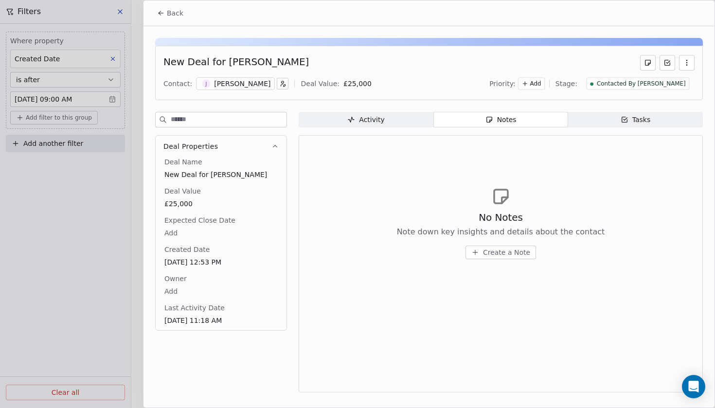
click at [505, 248] on span "Create a Note" at bounding box center [506, 253] width 47 height 10
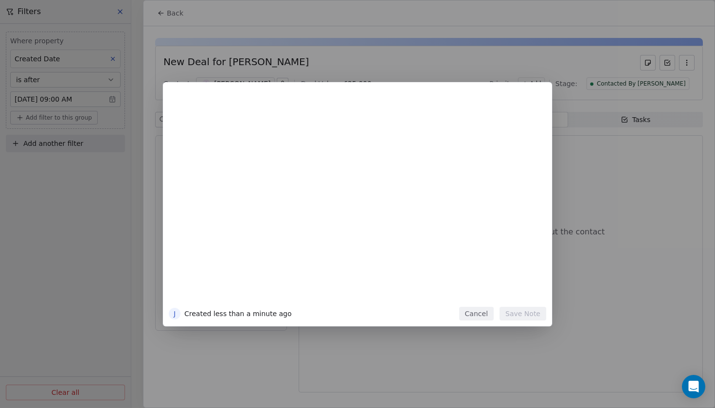
click at [331, 178] on div at bounding box center [372, 199] width 333 height 207
click at [272, 120] on div at bounding box center [372, 111] width 333 height 23
click at [309, 107] on div "*********" at bounding box center [372, 111] width 333 height 23
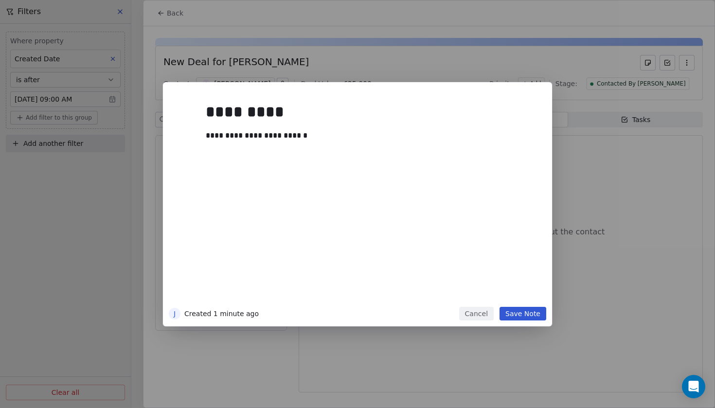
click at [515, 318] on button "Save Note" at bounding box center [523, 314] width 47 height 14
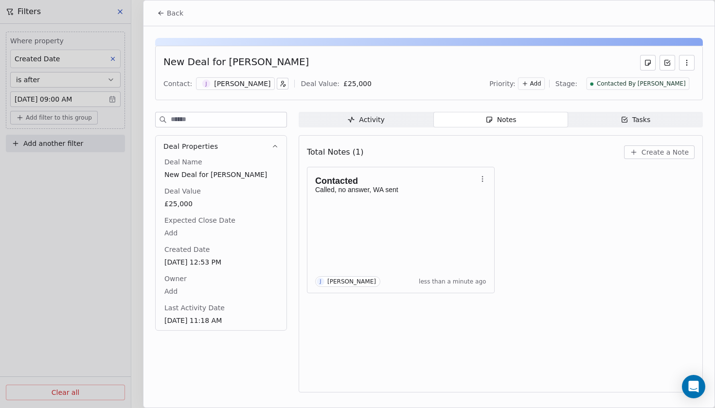
click at [175, 10] on span "Back" at bounding box center [175, 13] width 17 height 10
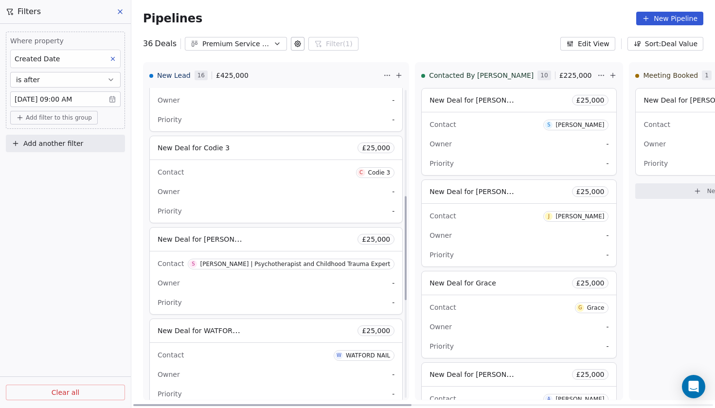
scroll to position [307, 0]
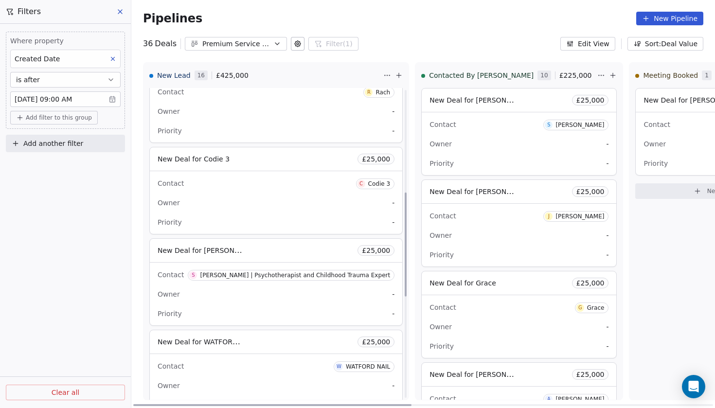
click at [207, 146] on div "New Deal for Award Winning Aesthetic £ 25,000 Contact A Award Winning Aesthetic…" at bounding box center [276, 238] width 254 height 915
click at [204, 154] on span "New Deal for Codie 3" at bounding box center [194, 159] width 72 height 12
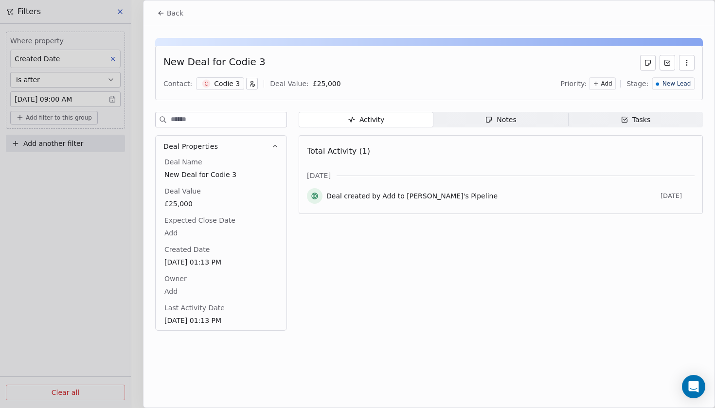
click at [226, 86] on div "Codie 3" at bounding box center [227, 84] width 26 height 10
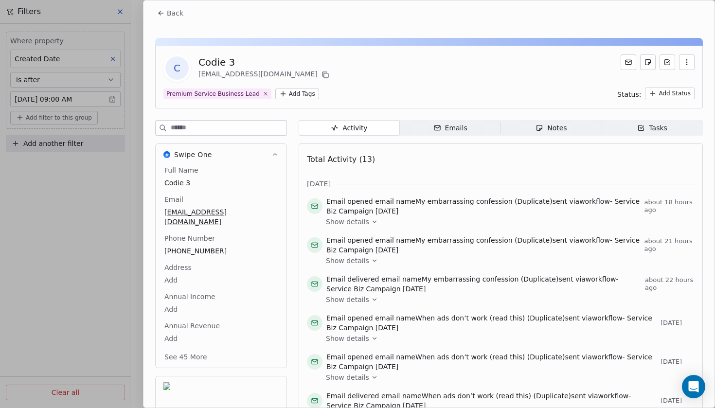
scroll to position [9, 0]
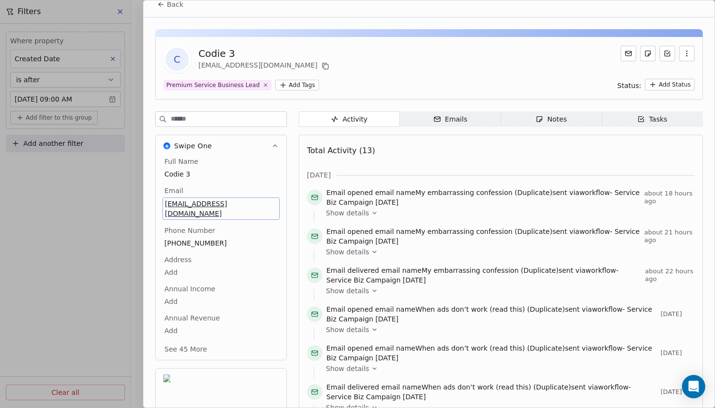
click at [228, 207] on span "[EMAIL_ADDRESS][DOMAIN_NAME]" at bounding box center [221, 208] width 112 height 19
click at [199, 202] on span "[EMAIL_ADDRESS][DOMAIN_NAME]" at bounding box center [221, 208] width 112 height 19
click at [172, 9] on span "Back" at bounding box center [175, 5] width 17 height 10
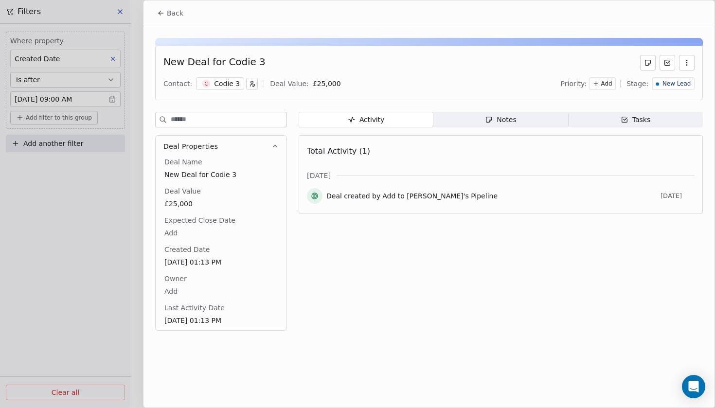
click at [174, 17] on span "Back" at bounding box center [175, 13] width 17 height 10
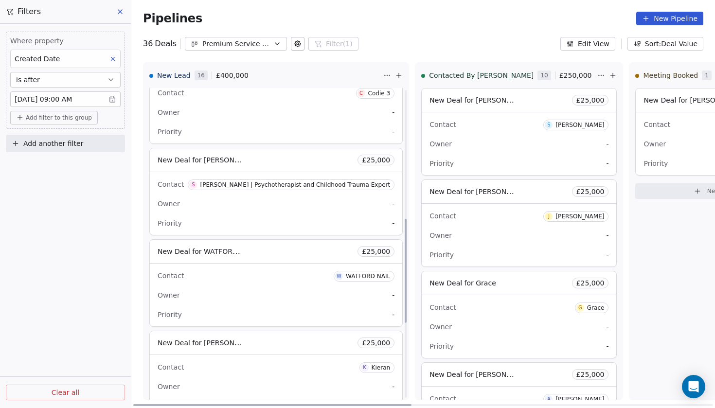
scroll to position [404, 0]
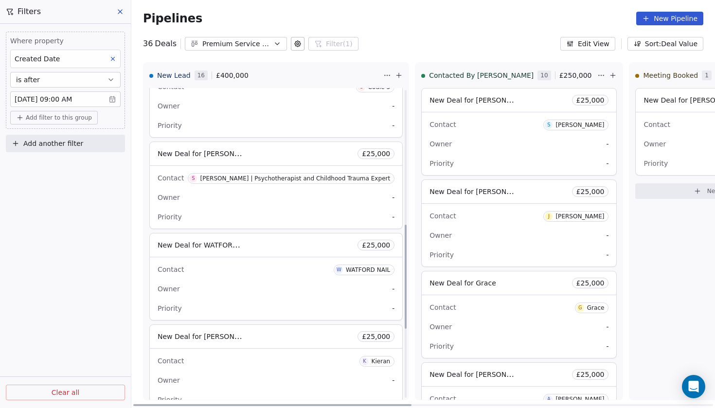
click at [217, 159] on span "New Deal for [PERSON_NAME] | Psychotherapist and Childhood Trauma Expert" at bounding box center [202, 154] width 88 height 12
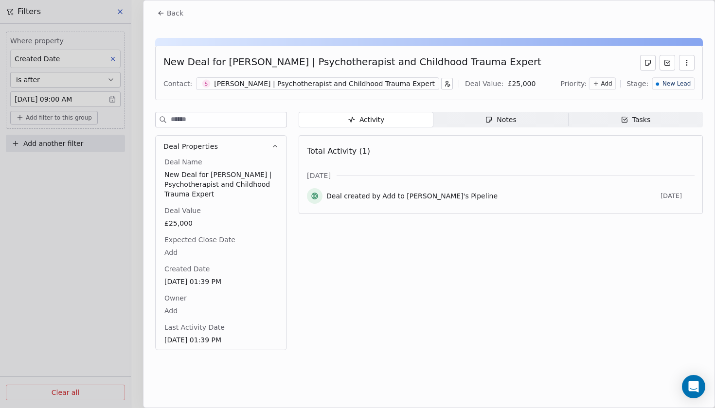
click at [254, 79] on div "[PERSON_NAME] | Psychotherapist and Childhood Trauma Expert" at bounding box center [324, 84] width 221 height 10
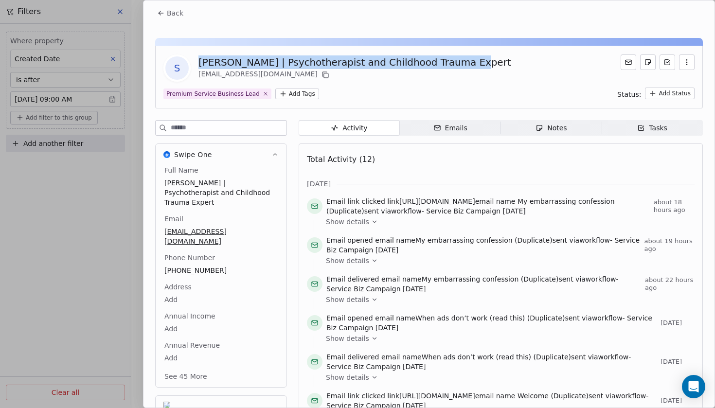
drag, startPoint x: 201, startPoint y: 63, endPoint x: 459, endPoint y: 66, distance: 257.5
click at [459, 66] on div "S [PERSON_NAME] | Psychotherapist and Childhood Trauma Expert [EMAIL_ADDRESS][D…" at bounding box center [429, 68] width 531 height 27
copy div "[PERSON_NAME] | Psychotherapist and Childhood Trauma Expert"
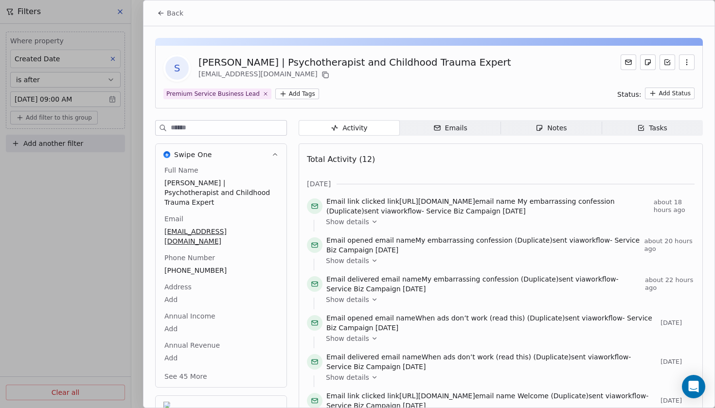
click at [428, 71] on div "[EMAIL_ADDRESS][DOMAIN_NAME]" at bounding box center [355, 75] width 312 height 12
click at [168, 14] on span "Back" at bounding box center [175, 13] width 17 height 10
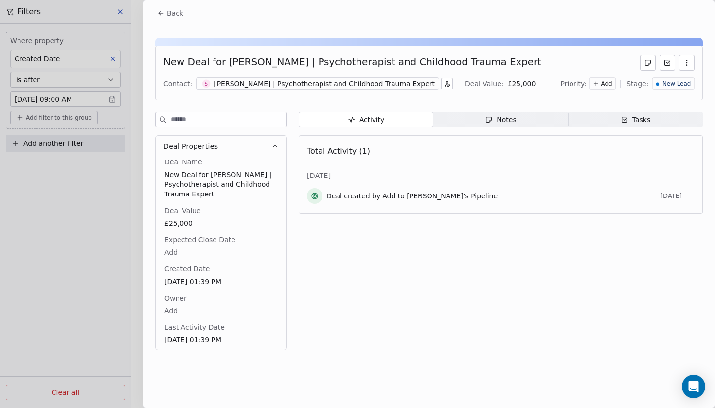
click at [610, 80] on span "Add" at bounding box center [607, 84] width 11 height 8
click at [666, 91] on html "Codebreak Contacts People Marketing Workflows Campaigns Metrics & Events Sales …" at bounding box center [357, 204] width 715 height 408
click at [672, 89] on div "New Lead" at bounding box center [674, 83] width 42 height 13
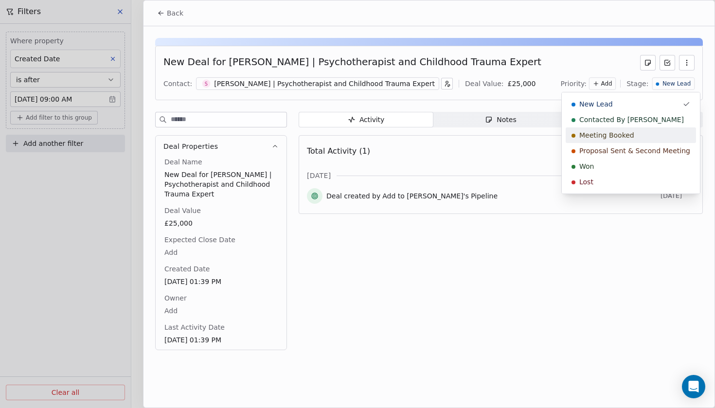
click at [602, 134] on span "Meeting Booked" at bounding box center [607, 135] width 55 height 10
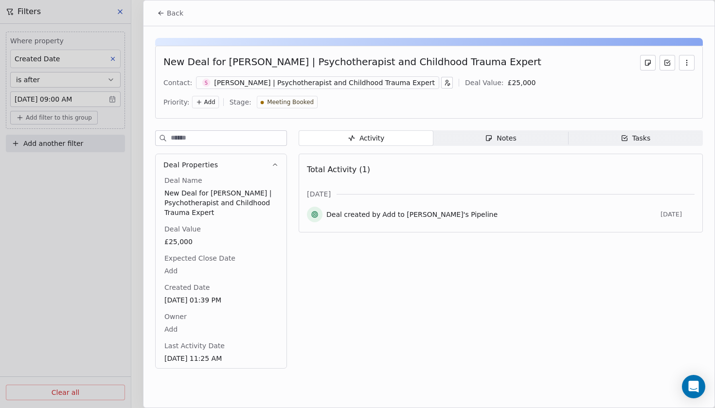
click at [314, 98] on span "Meeting Booked" at bounding box center [290, 102] width 47 height 8
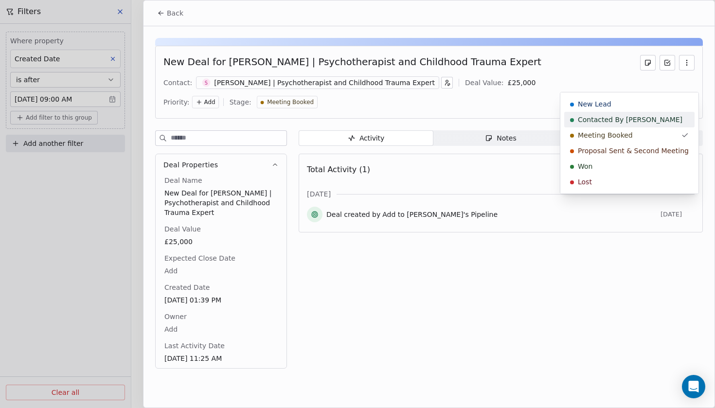
click at [629, 116] on span "Contacted By [PERSON_NAME]" at bounding box center [630, 120] width 105 height 10
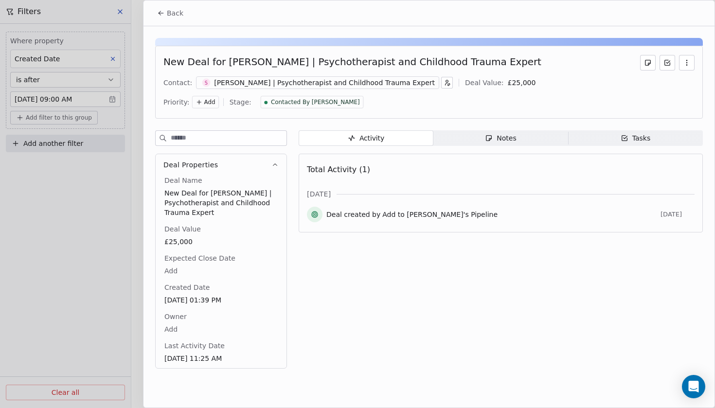
click at [480, 130] on span "Notes Notes" at bounding box center [501, 138] width 135 height 16
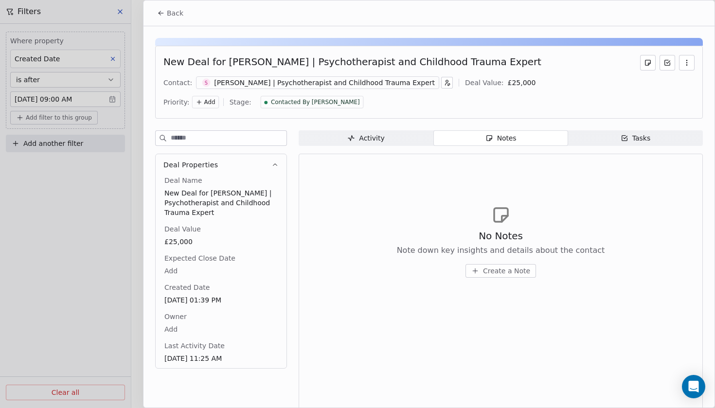
click at [499, 266] on span "Create a Note" at bounding box center [506, 271] width 47 height 10
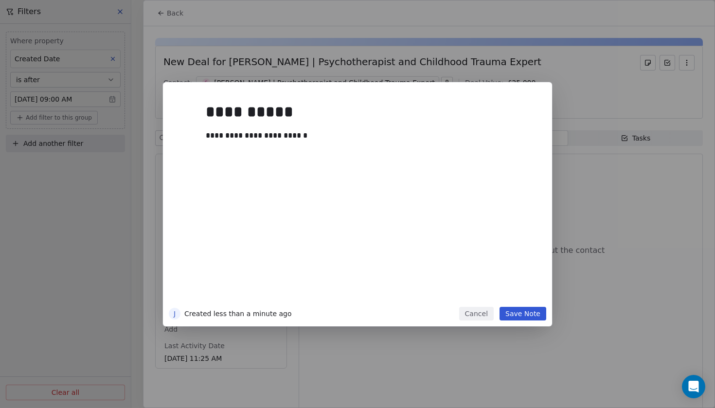
click at [525, 306] on div "**********" at bounding box center [369, 197] width 339 height 219
click at [525, 313] on button "Save Note" at bounding box center [523, 314] width 47 height 14
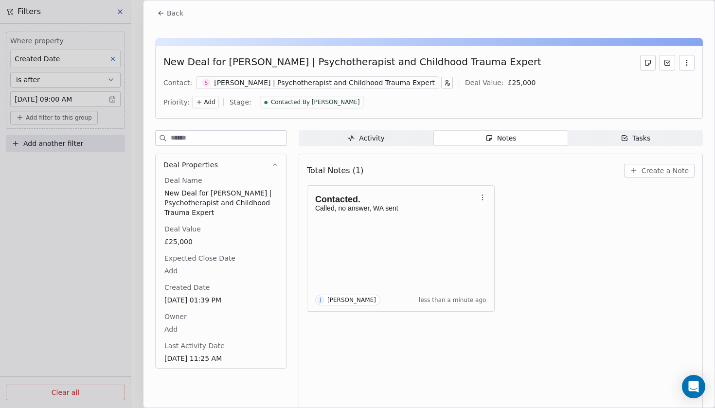
click at [173, 16] on span "Back" at bounding box center [175, 13] width 17 height 10
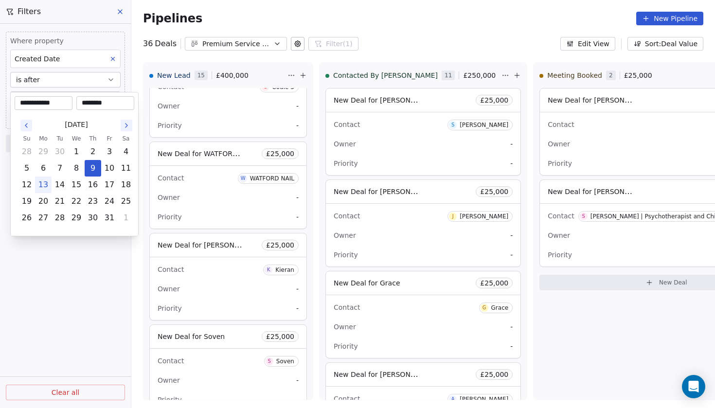
click at [66, 97] on body "Codebreak Contacts People Marketing Workflows Campaigns Metrics & Events Sales …" at bounding box center [357, 204] width 715 height 408
click at [44, 184] on button "13" at bounding box center [44, 185] width 16 height 16
type input "**********"
click at [74, 300] on html "Codebreak Contacts People Marketing Workflows Campaigns Metrics & Events Sales …" at bounding box center [357, 204] width 715 height 408
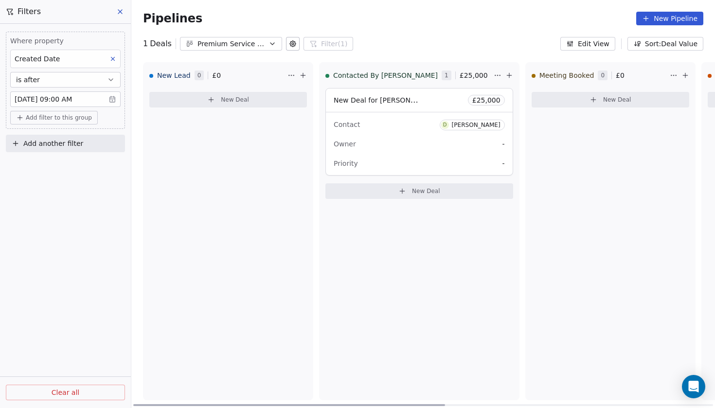
click at [375, 103] on span "New Deal for [PERSON_NAME]" at bounding box center [385, 99] width 103 height 9
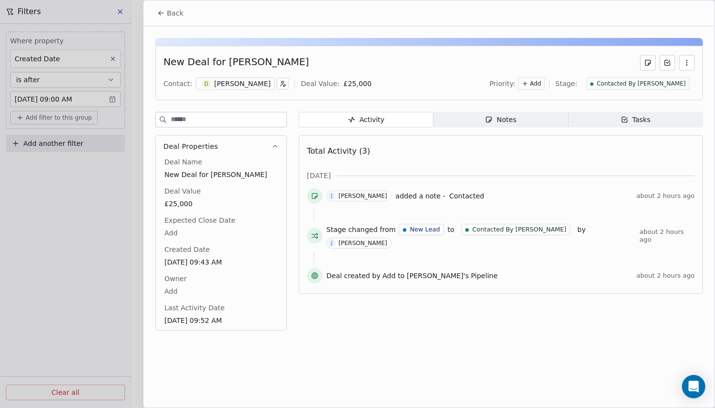
click at [214, 87] on div "[PERSON_NAME]" at bounding box center [242, 84] width 56 height 10
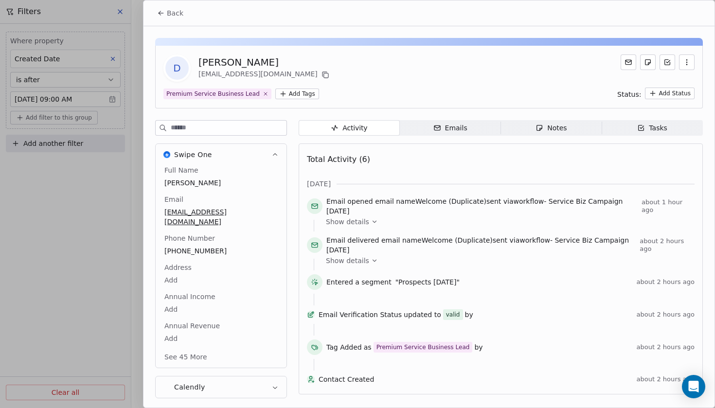
click at [171, 15] on span "Back" at bounding box center [175, 13] width 17 height 10
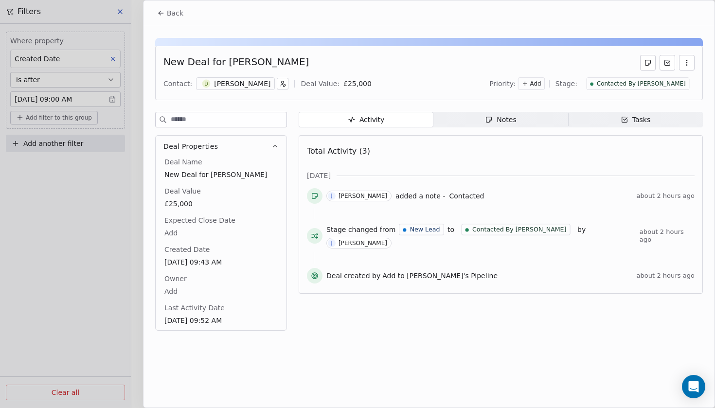
click at [167, 19] on button "Back" at bounding box center [170, 13] width 38 height 18
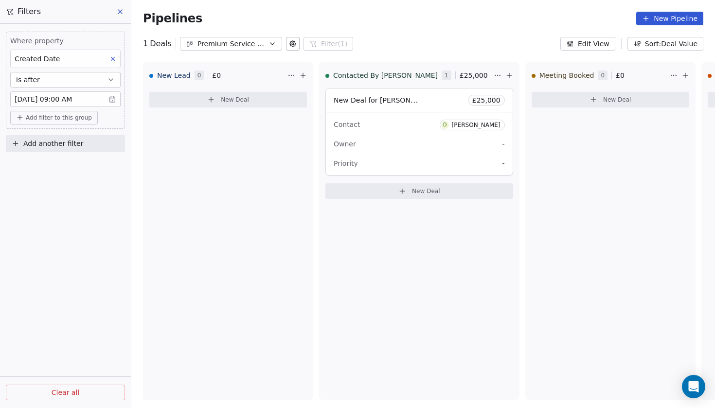
click at [52, 99] on body "Codebreak Contacts People Marketing Workflows Campaigns Metrics & Events Sales …" at bounding box center [357, 204] width 715 height 408
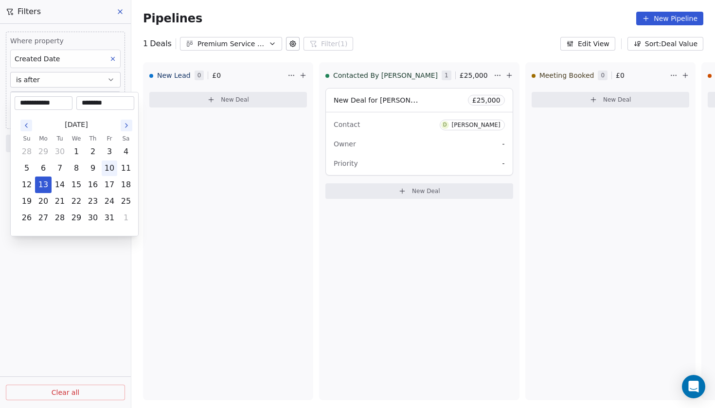
click at [110, 172] on button "10" at bounding box center [110, 169] width 16 height 16
type input "**********"
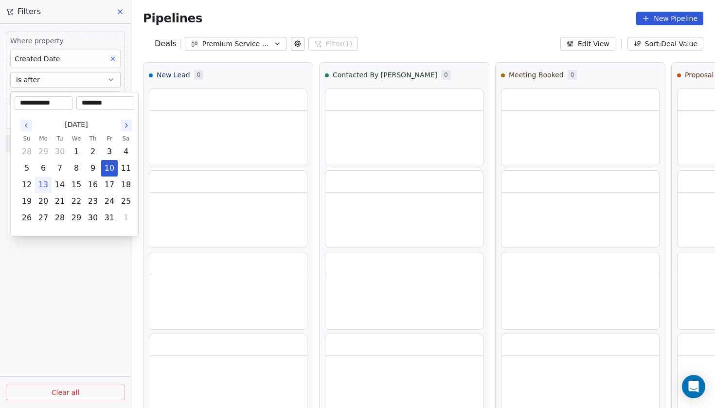
click at [71, 272] on html "**********" at bounding box center [357, 204] width 715 height 408
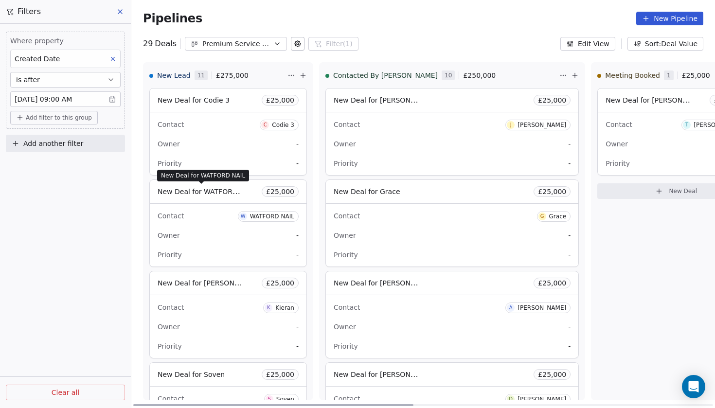
click at [205, 195] on span "New Deal for WATFORD NAIL" at bounding box center [207, 191] width 98 height 9
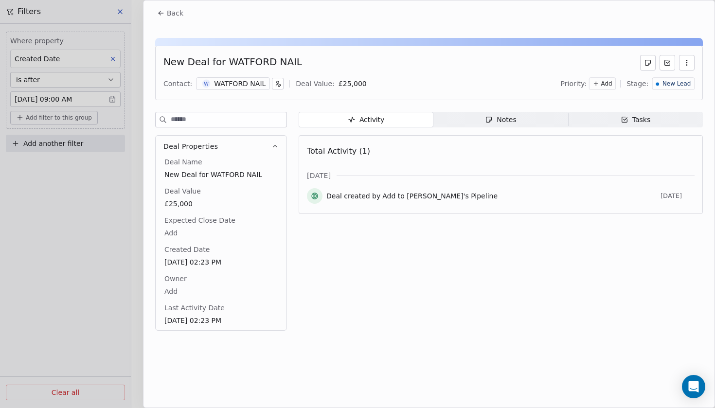
click at [240, 84] on div "WATFORD NAIL" at bounding box center [240, 84] width 52 height 10
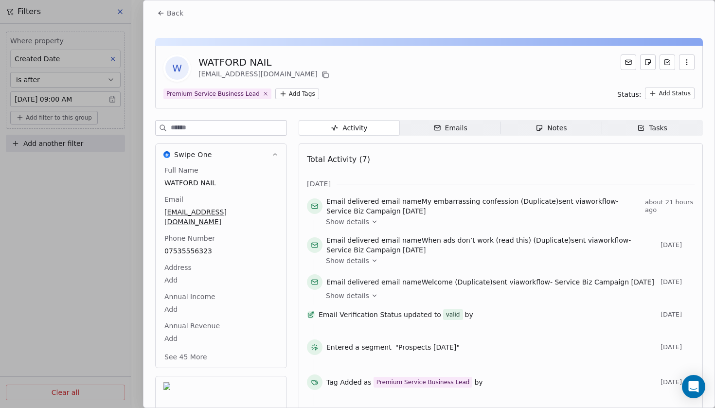
click at [87, 155] on div at bounding box center [357, 204] width 715 height 408
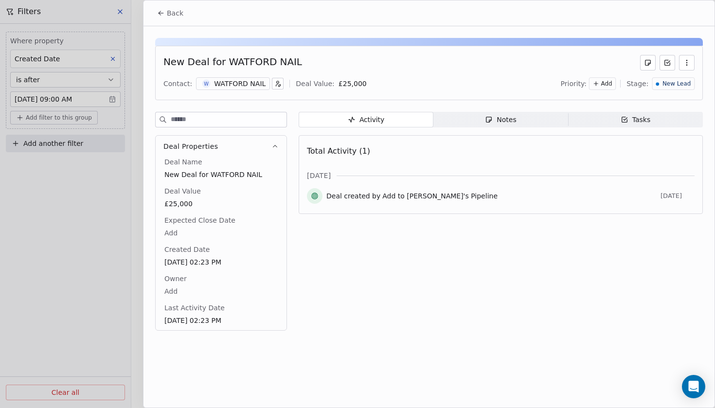
click at [164, 16] on icon at bounding box center [161, 13] width 8 height 8
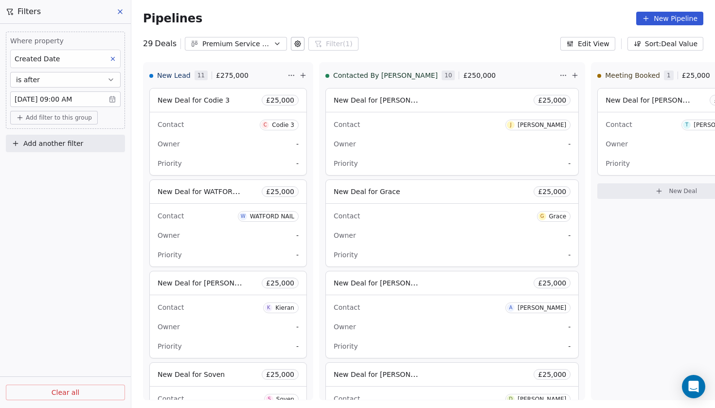
click at [359, 21] on div "Pipelines New Pipeline" at bounding box center [423, 19] width 561 height 14
click at [123, 15] on icon at bounding box center [120, 12] width 8 height 8
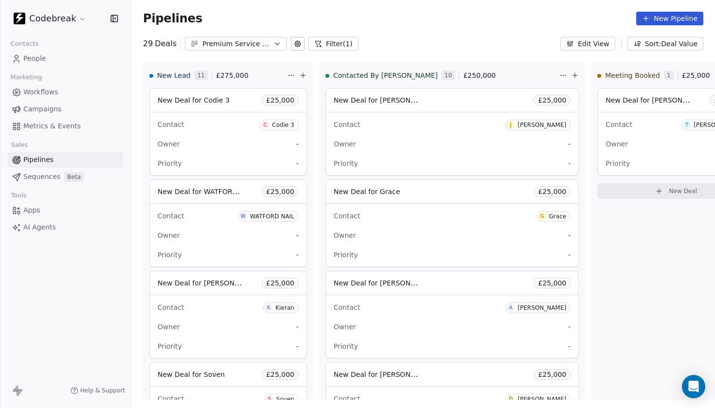
click at [35, 178] on span "Sequences" at bounding box center [41, 177] width 37 height 10
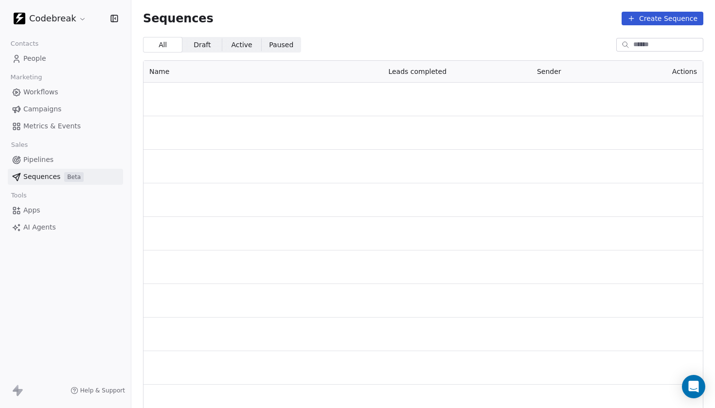
click at [50, 161] on span "Pipelines" at bounding box center [38, 160] width 30 height 10
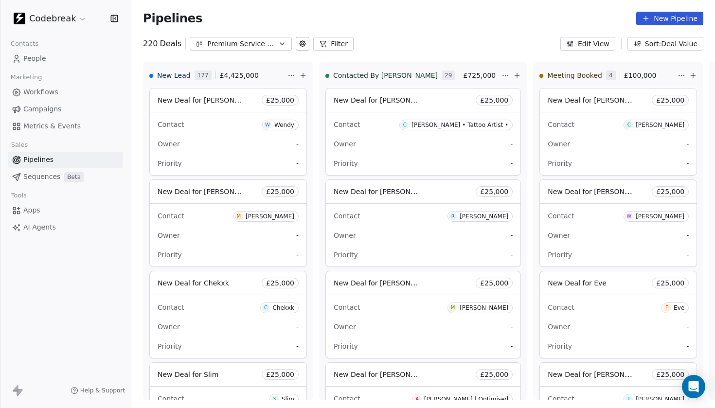
click at [50, 92] on span "Workflows" at bounding box center [40, 92] width 35 height 10
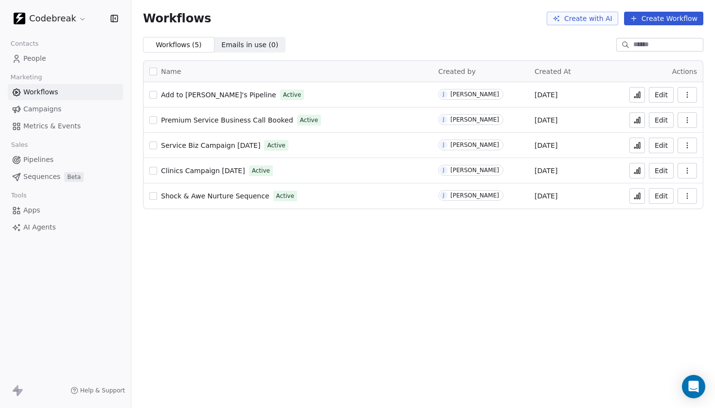
click at [47, 57] on link "People" at bounding box center [65, 59] width 115 height 16
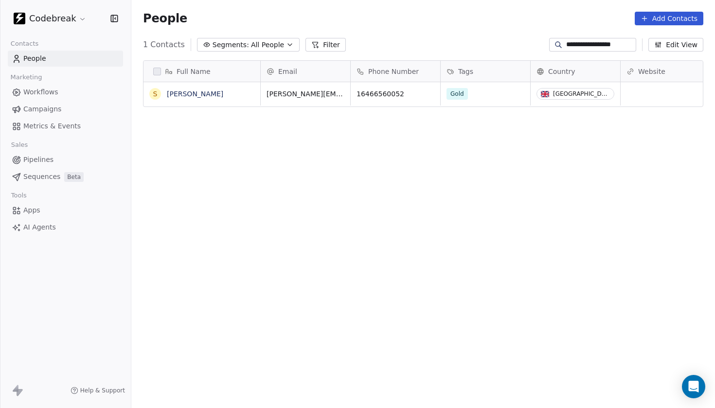
scroll to position [360, 584]
drag, startPoint x: 632, startPoint y: 44, endPoint x: 529, endPoint y: 46, distance: 102.7
click at [529, 46] on div "**********" at bounding box center [423, 45] width 584 height 16
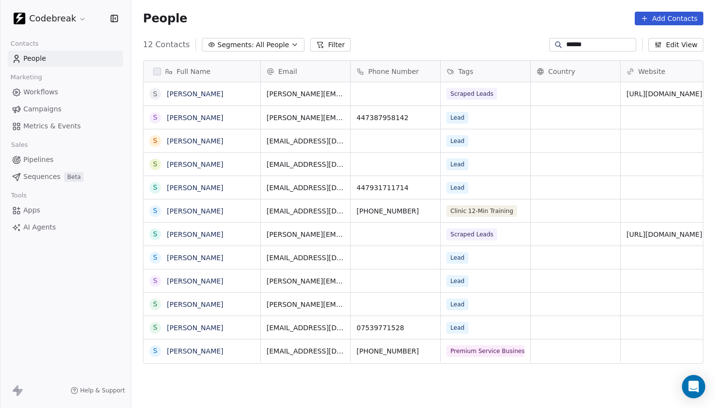
type input "******"
click at [193, 351] on link "[PERSON_NAME]" at bounding box center [195, 351] width 56 height 8
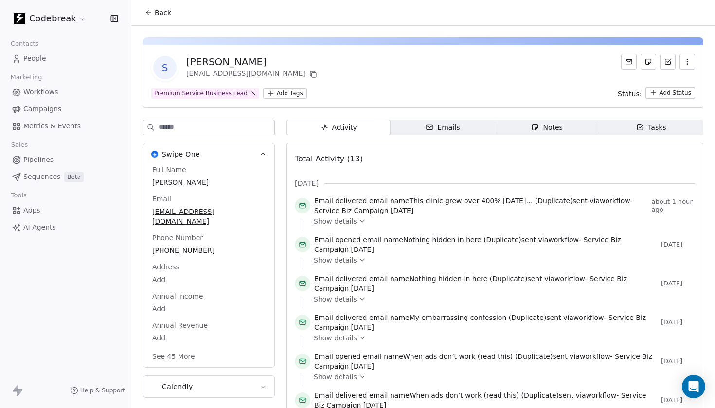
scroll to position [8, 0]
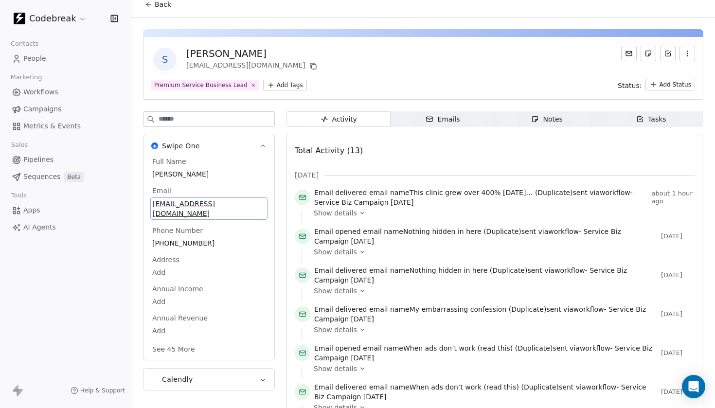
drag, startPoint x: 233, startPoint y: 211, endPoint x: 202, endPoint y: 210, distance: 30.2
click at [202, 210] on div "Full Name [PERSON_NAME] Email [EMAIL_ADDRESS][DOMAIN_NAME] Phone Number [PHONE_…" at bounding box center [208, 257] width 117 height 200
drag, startPoint x: 243, startPoint y: 208, endPoint x: 169, endPoint y: 208, distance: 74.5
click at [169, 208] on span "[EMAIL_ADDRESS][DOMAIN_NAME]" at bounding box center [209, 208] width 112 height 19
drag, startPoint x: 229, startPoint y: 203, endPoint x: 169, endPoint y: 202, distance: 59.9
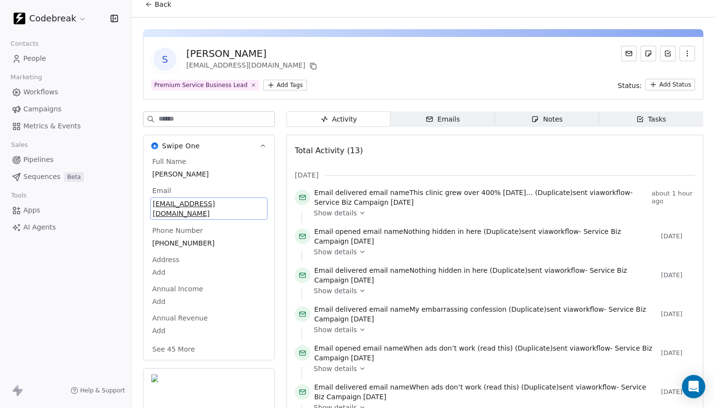
click at [169, 202] on span "[EMAIL_ADDRESS][DOMAIN_NAME]" at bounding box center [209, 208] width 112 height 19
